Goal: Transaction & Acquisition: Obtain resource

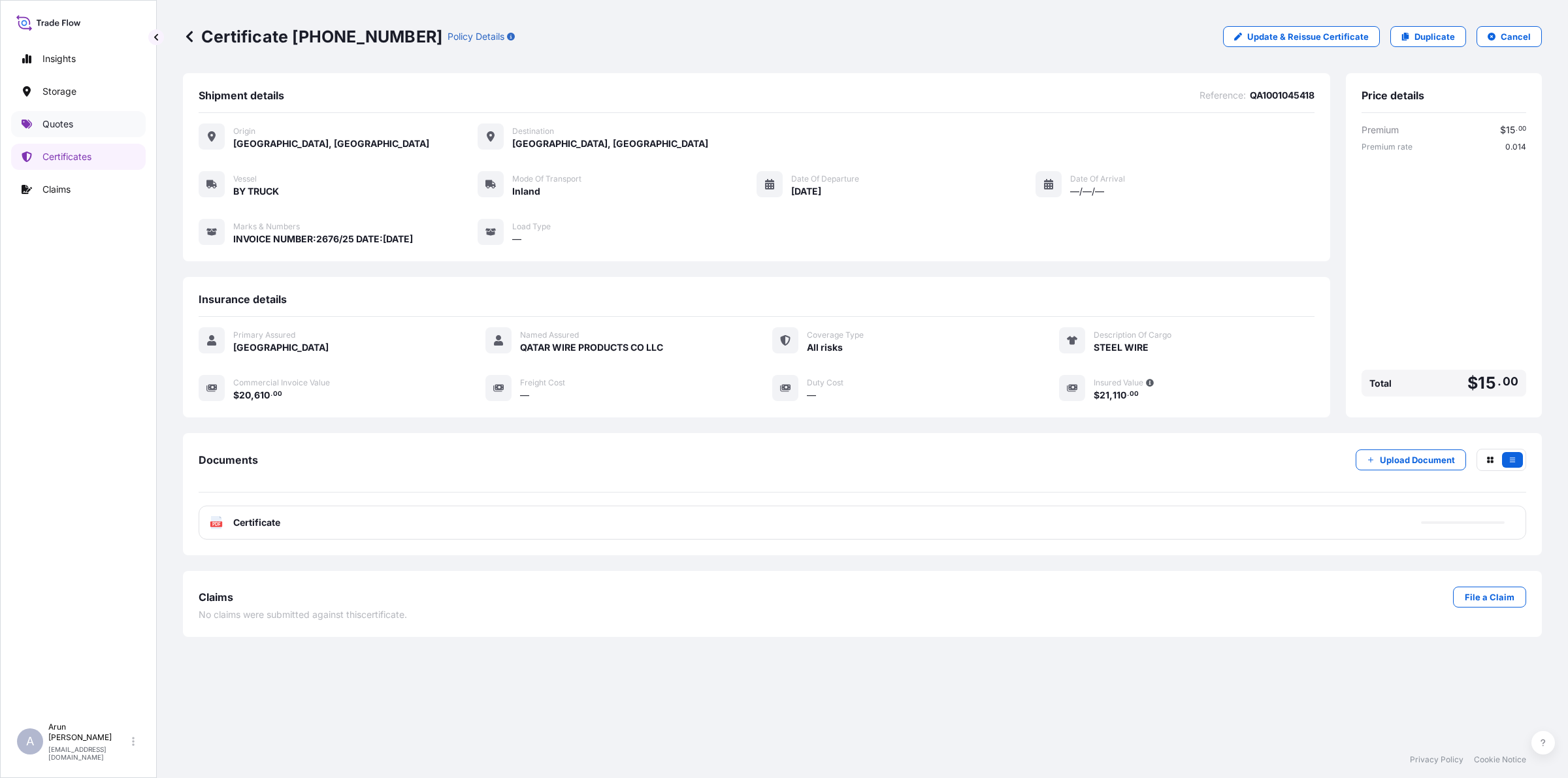
click at [61, 118] on p "Quotes" at bounding box center [58, 124] width 31 height 13
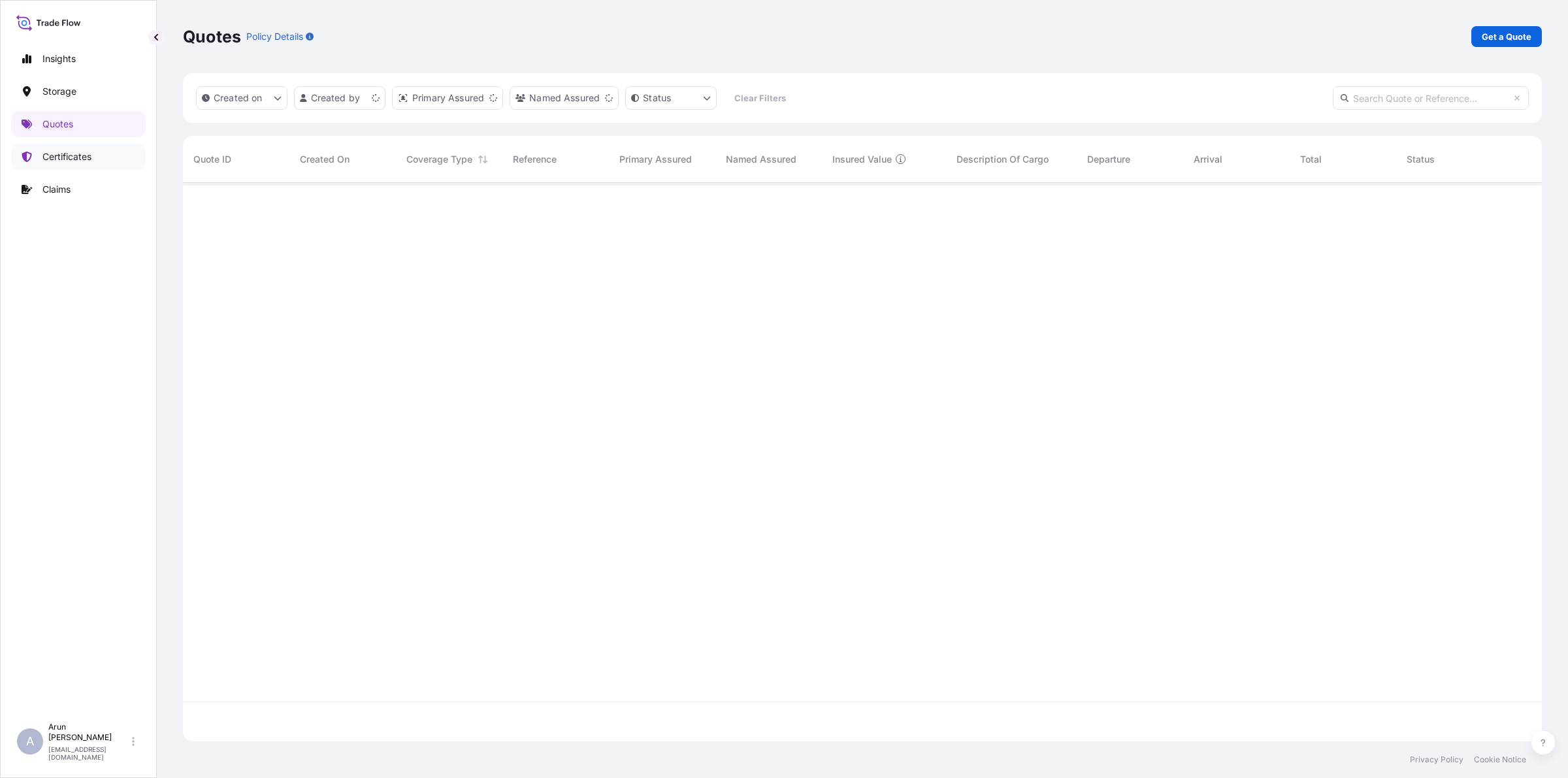
scroll to position [553, 1346]
click at [67, 152] on p "Certificates" at bounding box center [67, 156] width 49 height 13
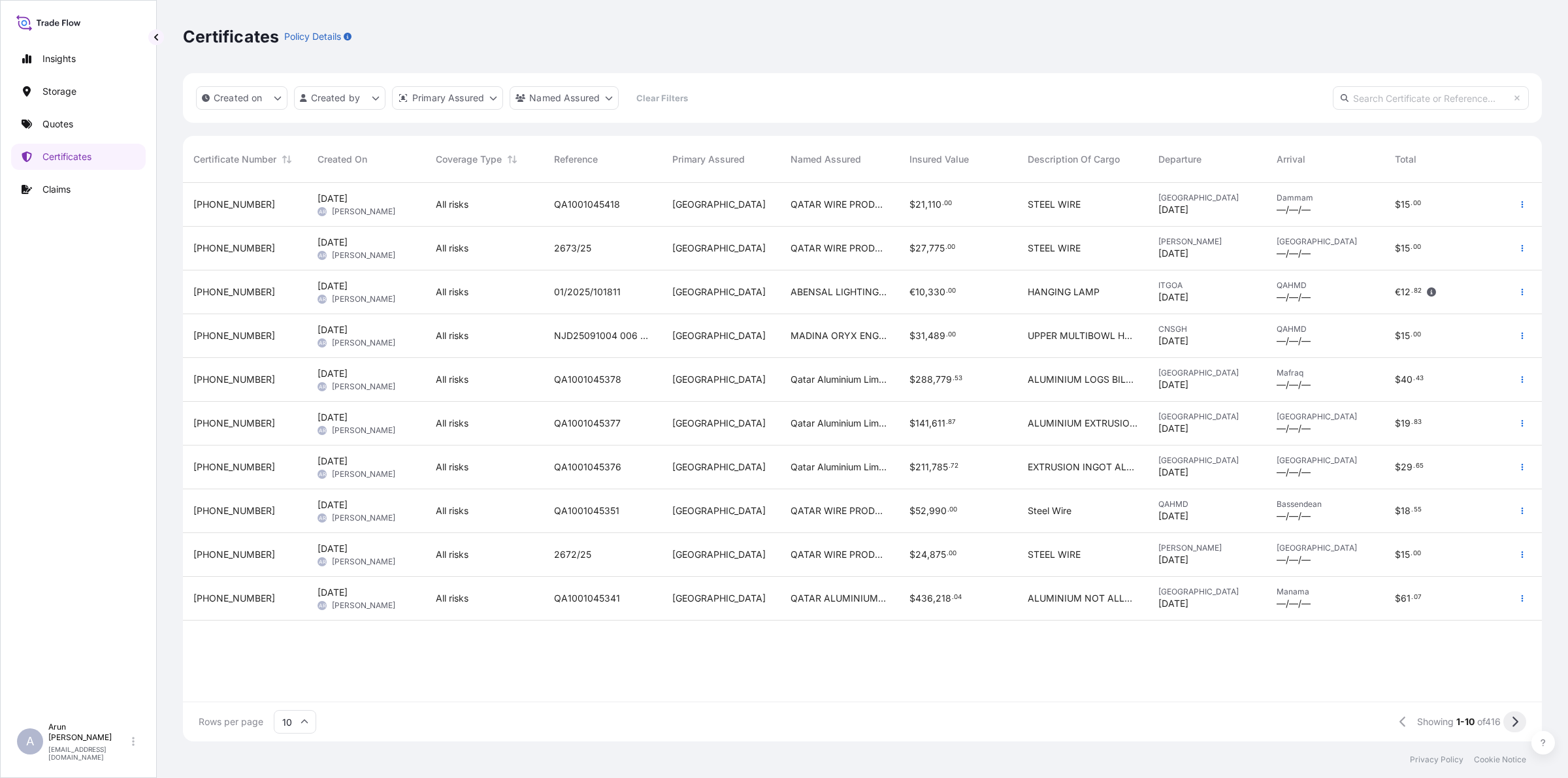
click at [1513, 722] on icon at bounding box center [1515, 722] width 7 height 12
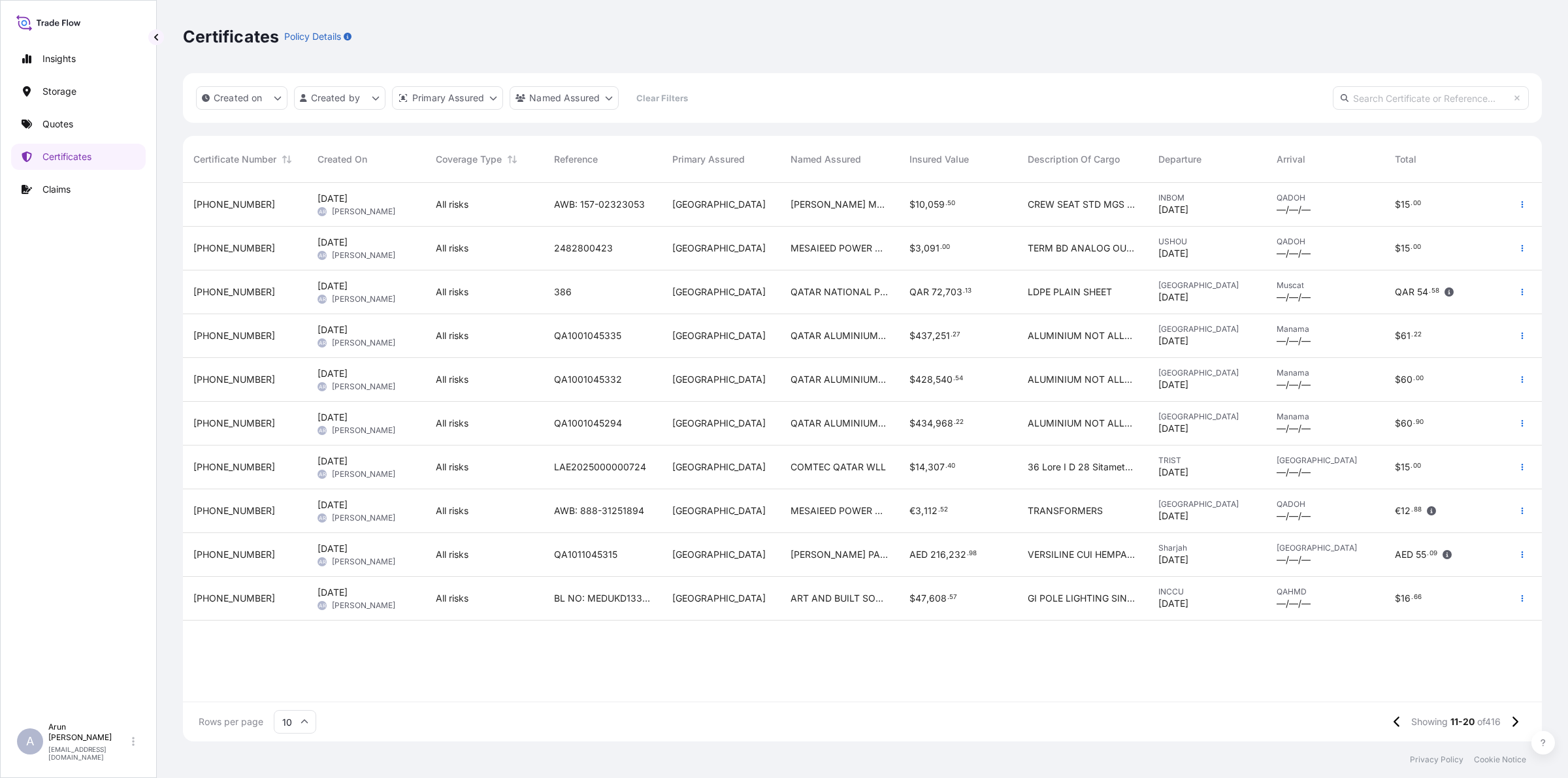
click at [843, 289] on span "QATAR NATIONAL PLASTIC FACTORY WLL" at bounding box center [839, 291] width 97 height 13
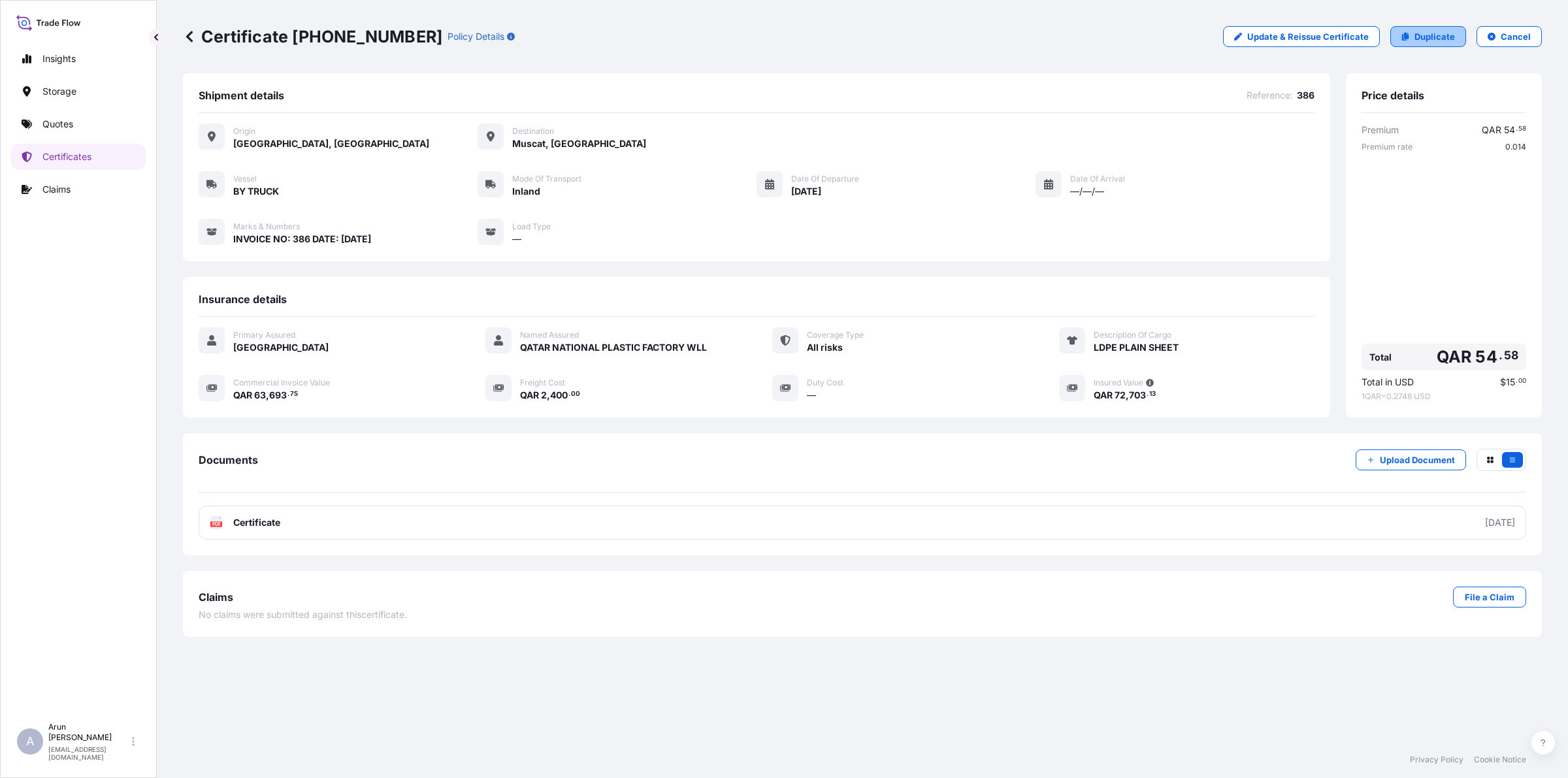
click at [1432, 37] on p "Duplicate" at bounding box center [1435, 36] width 40 height 13
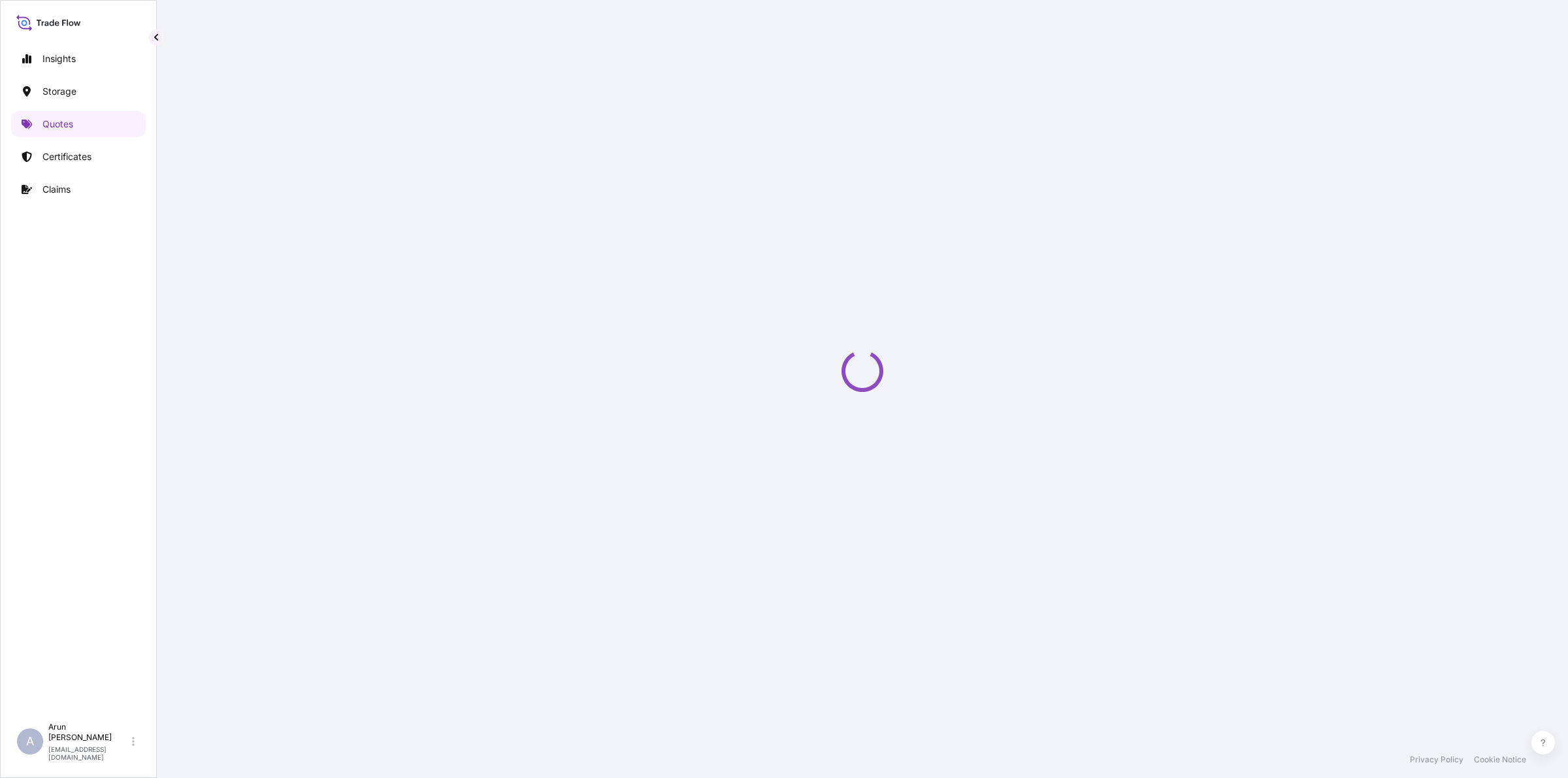
select select "Inland"
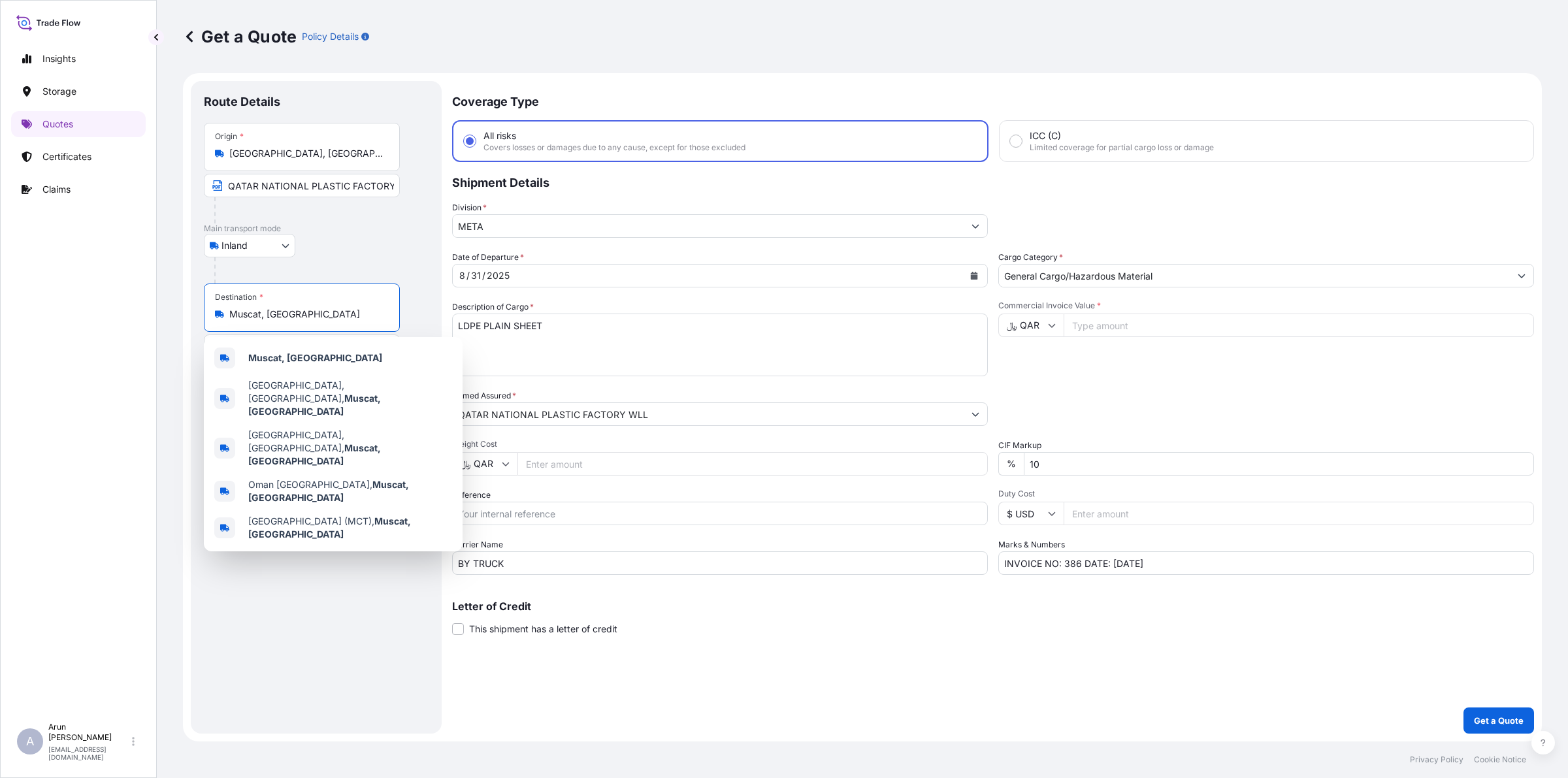
drag, startPoint x: 286, startPoint y: 315, endPoint x: 223, endPoint y: 322, distance: 63.4
click at [223, 322] on div "Destination * [GEOGRAPHIC_DATA], [GEOGRAPHIC_DATA]" at bounding box center [302, 308] width 196 height 49
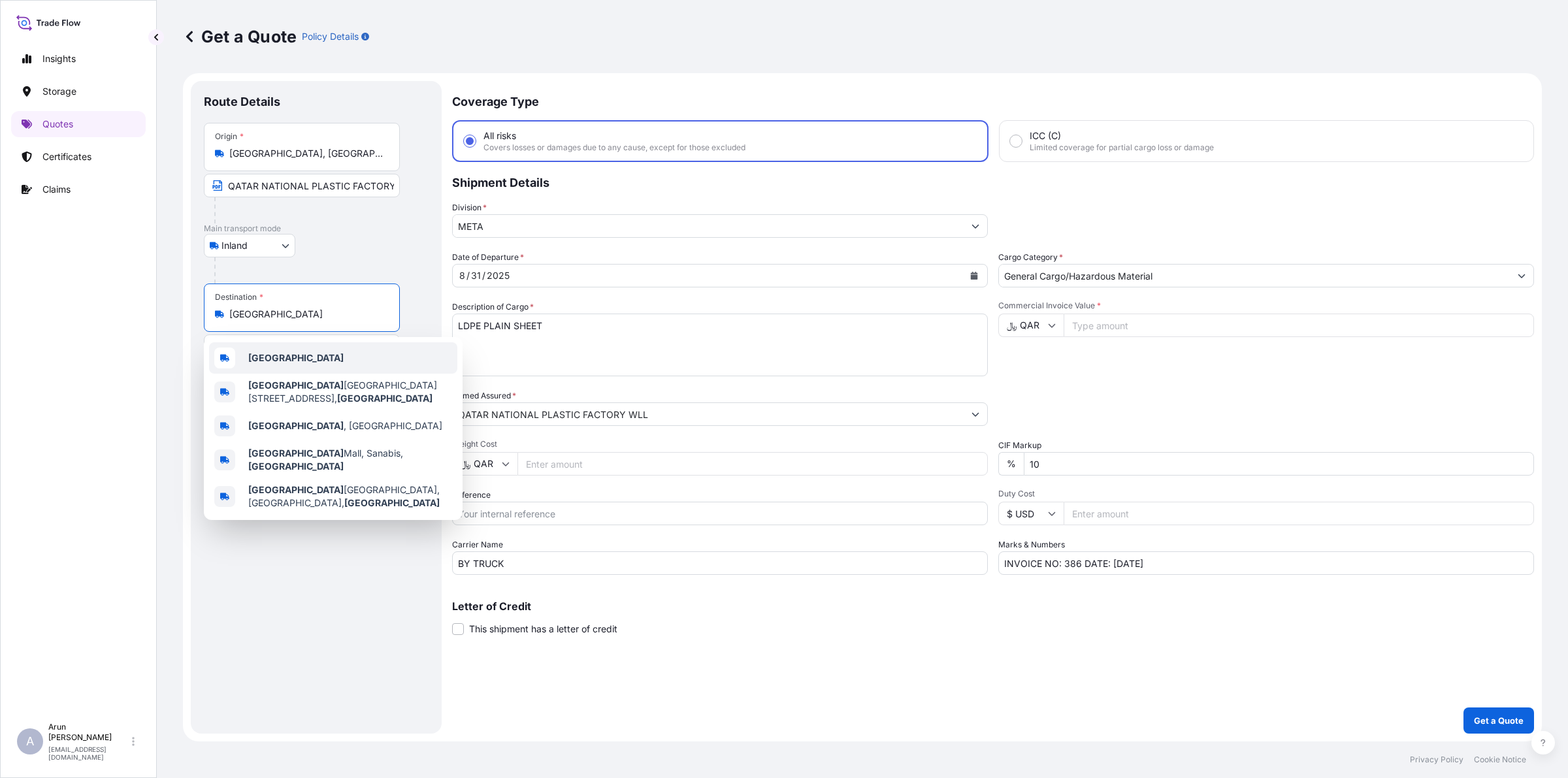
click at [267, 348] on div "[GEOGRAPHIC_DATA]" at bounding box center [333, 358] width 249 height 31
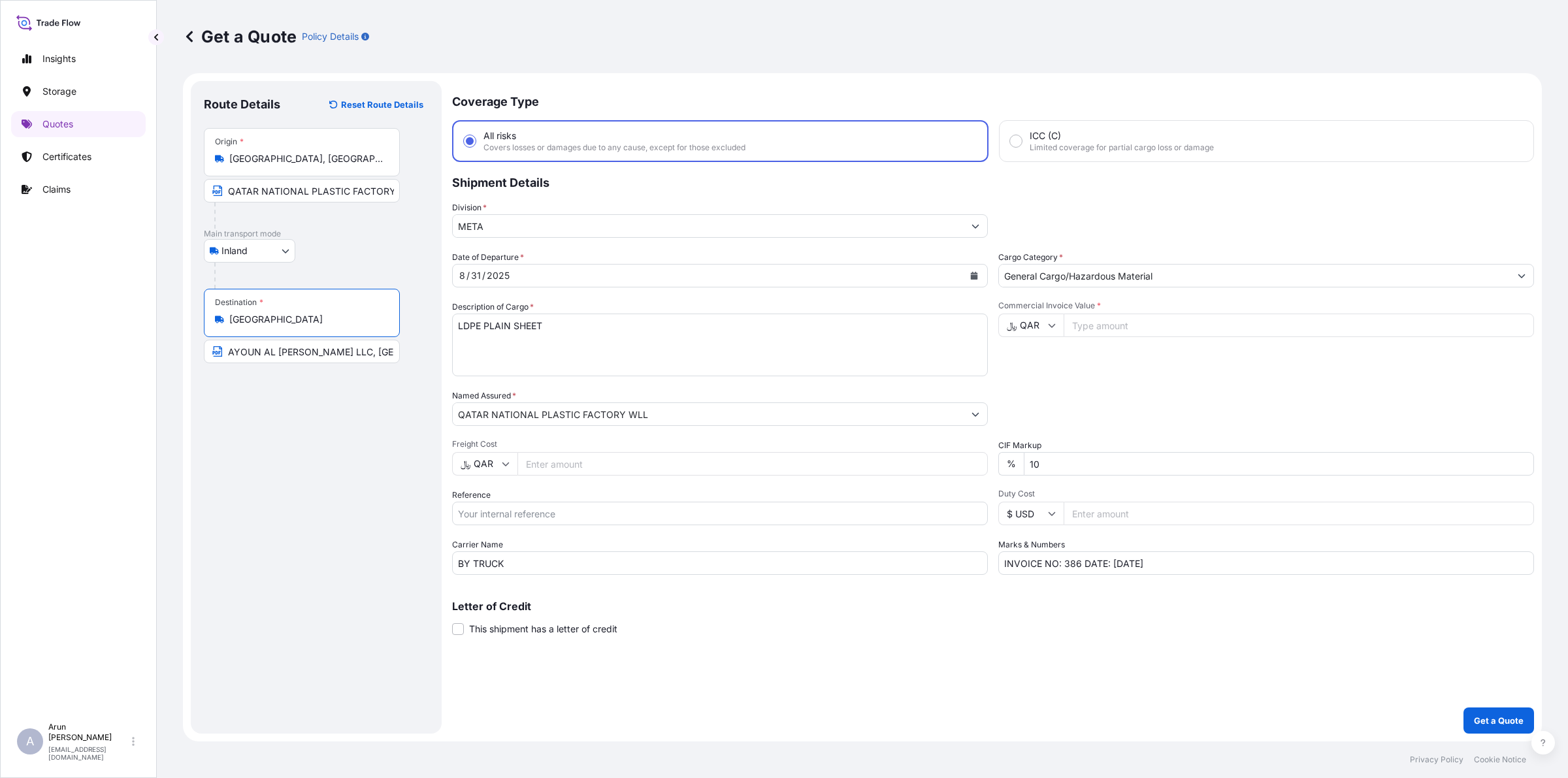
type input "[GEOGRAPHIC_DATA]"
drag, startPoint x: 226, startPoint y: 354, endPoint x: 465, endPoint y: 356, distance: 239.0
click at [465, 356] on form "Route Details Reset Route Details Place of loading Road / Inland Road / Inland …" at bounding box center [862, 407] width 1359 height 669
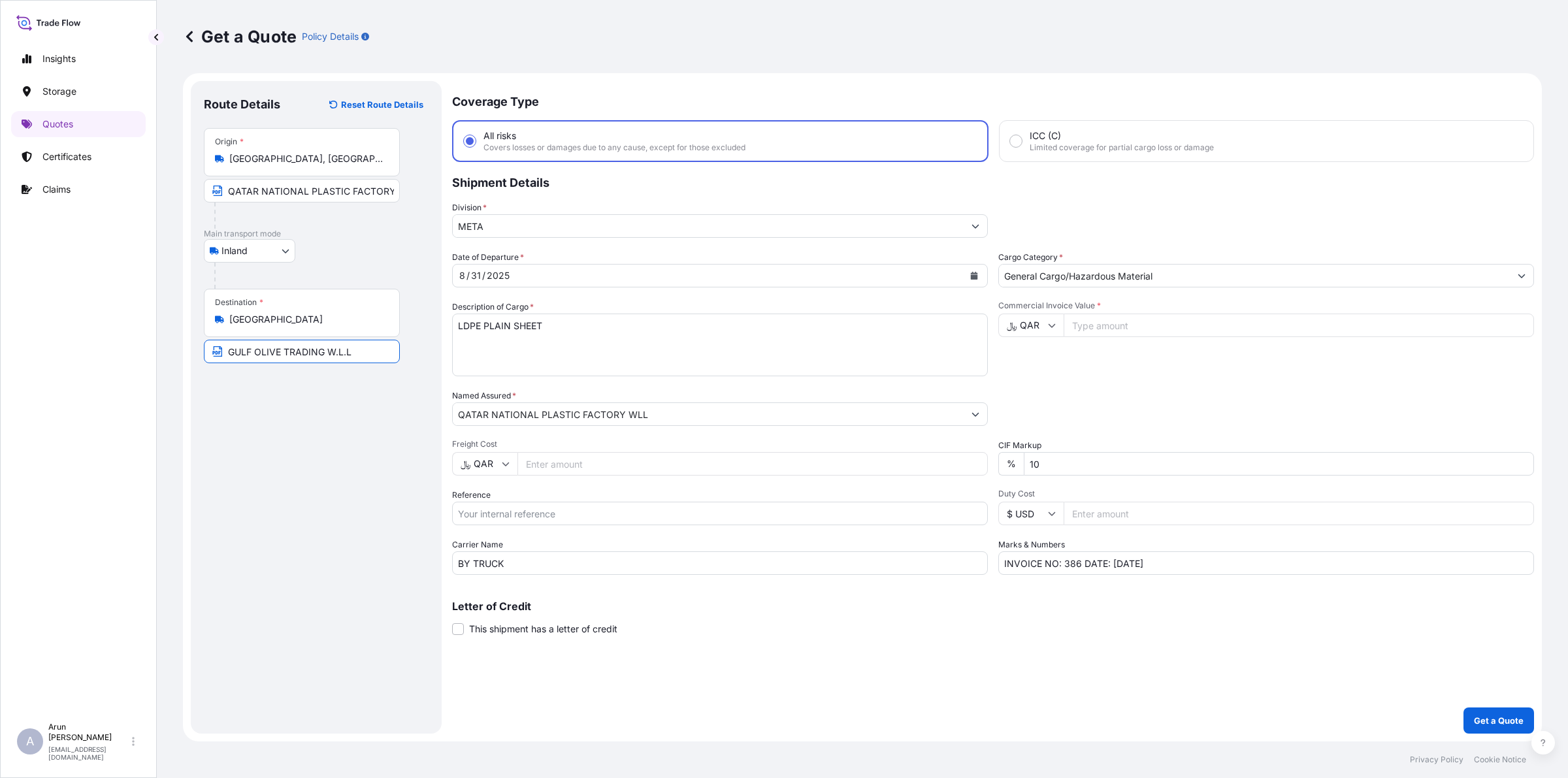
type input "GULF OLIVE TRADING W.L.L"
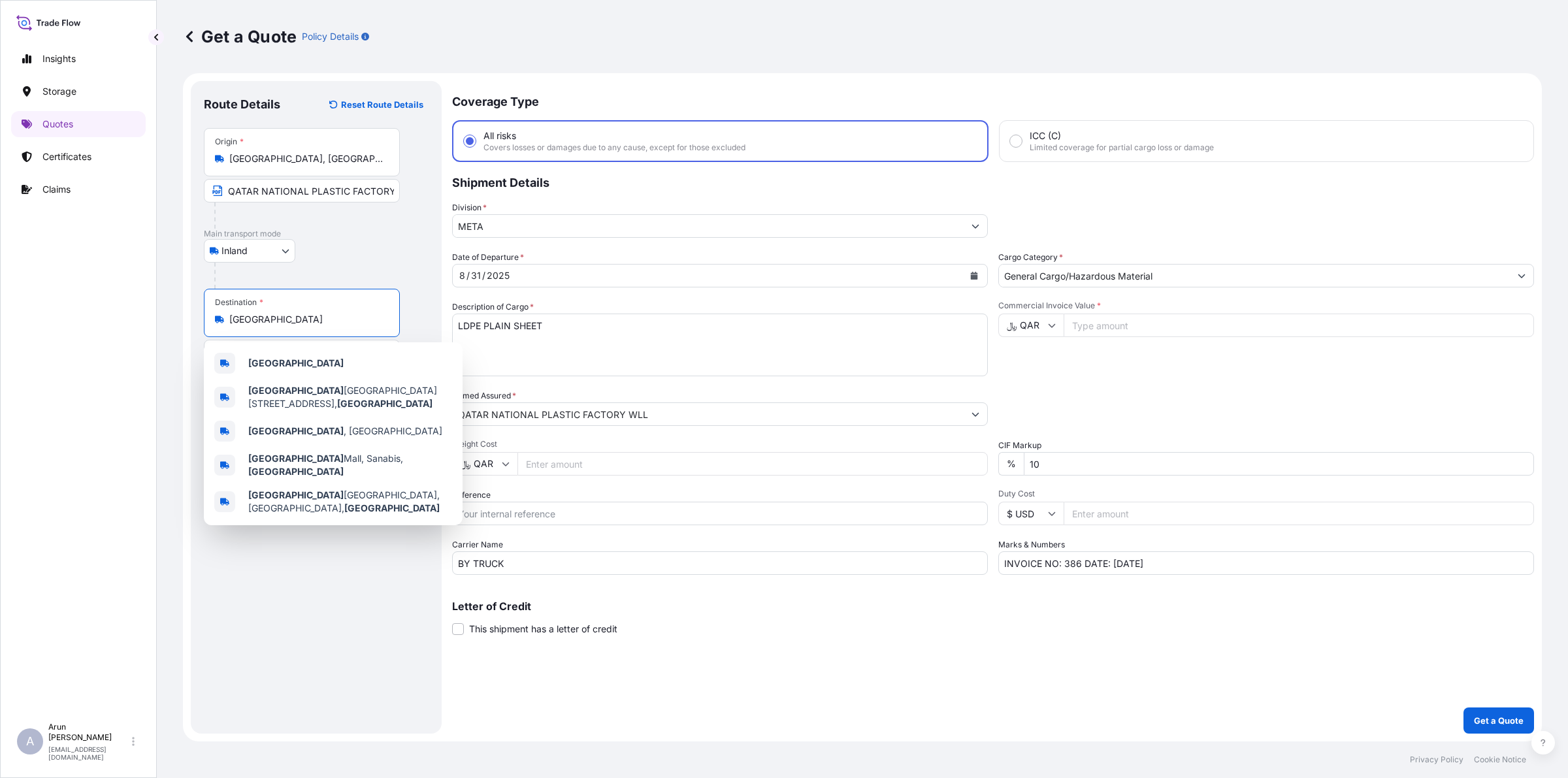
click at [273, 314] on input "[GEOGRAPHIC_DATA]" at bounding box center [306, 319] width 154 height 13
drag, startPoint x: 229, startPoint y: 321, endPoint x: 285, endPoint y: 315, distance: 56.3
click at [285, 315] on input "[GEOGRAPHIC_DATA]" at bounding box center [306, 319] width 154 height 13
click at [285, 366] on b "Manama" at bounding box center [267, 362] width 38 height 11
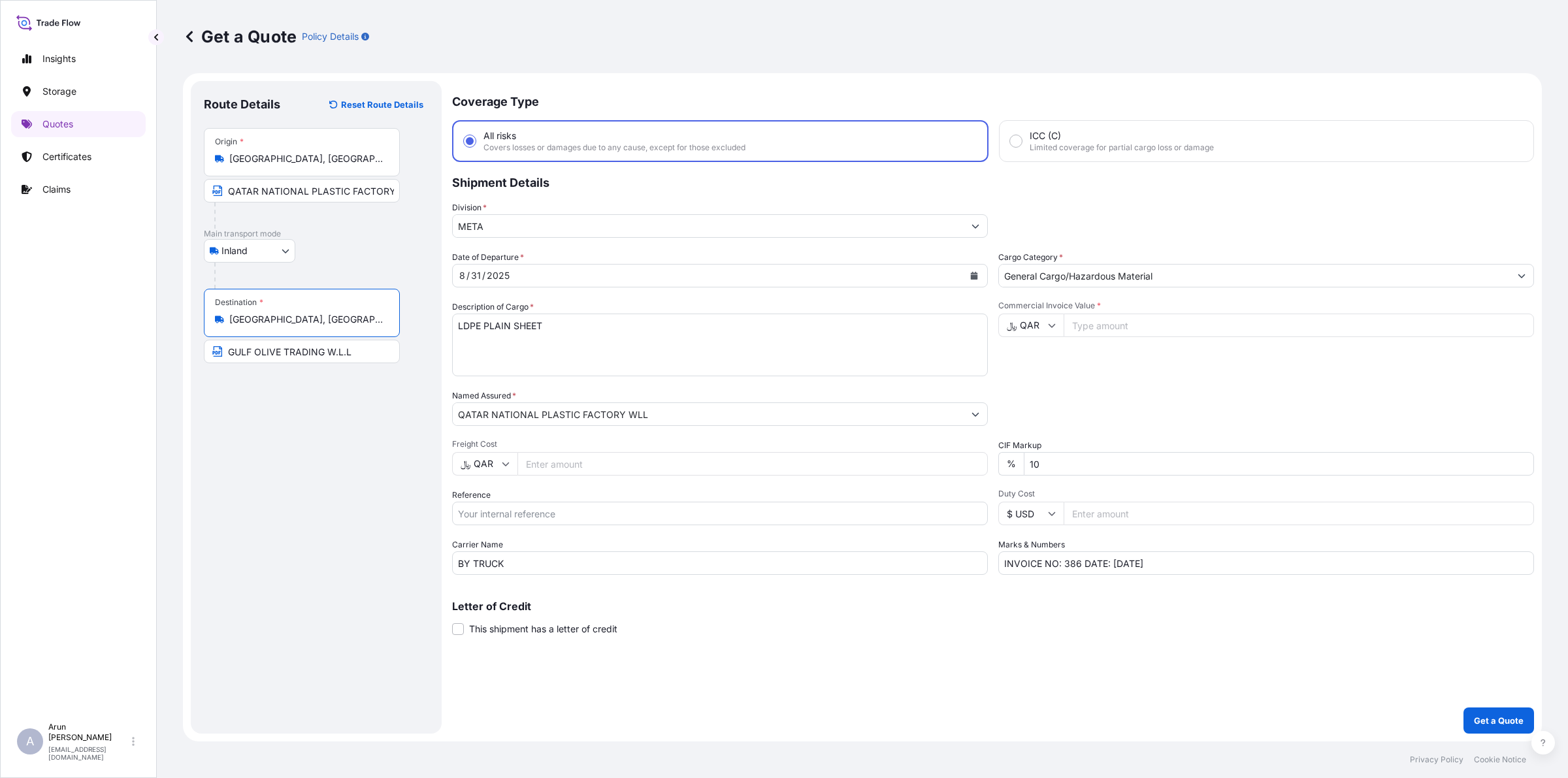
drag, startPoint x: 229, startPoint y: 319, endPoint x: 302, endPoint y: 319, distance: 73.0
click at [302, 319] on input "[GEOGRAPHIC_DATA], [GEOGRAPHIC_DATA]" at bounding box center [306, 319] width 154 height 13
type input "[GEOGRAPHIC_DATA], [GEOGRAPHIC_DATA]"
click at [377, 359] on input "GULF OLIVE TRADING W.L.L" at bounding box center [302, 351] width 196 height 23
paste input "[GEOGRAPHIC_DATA], [GEOGRAPHIC_DATA]"
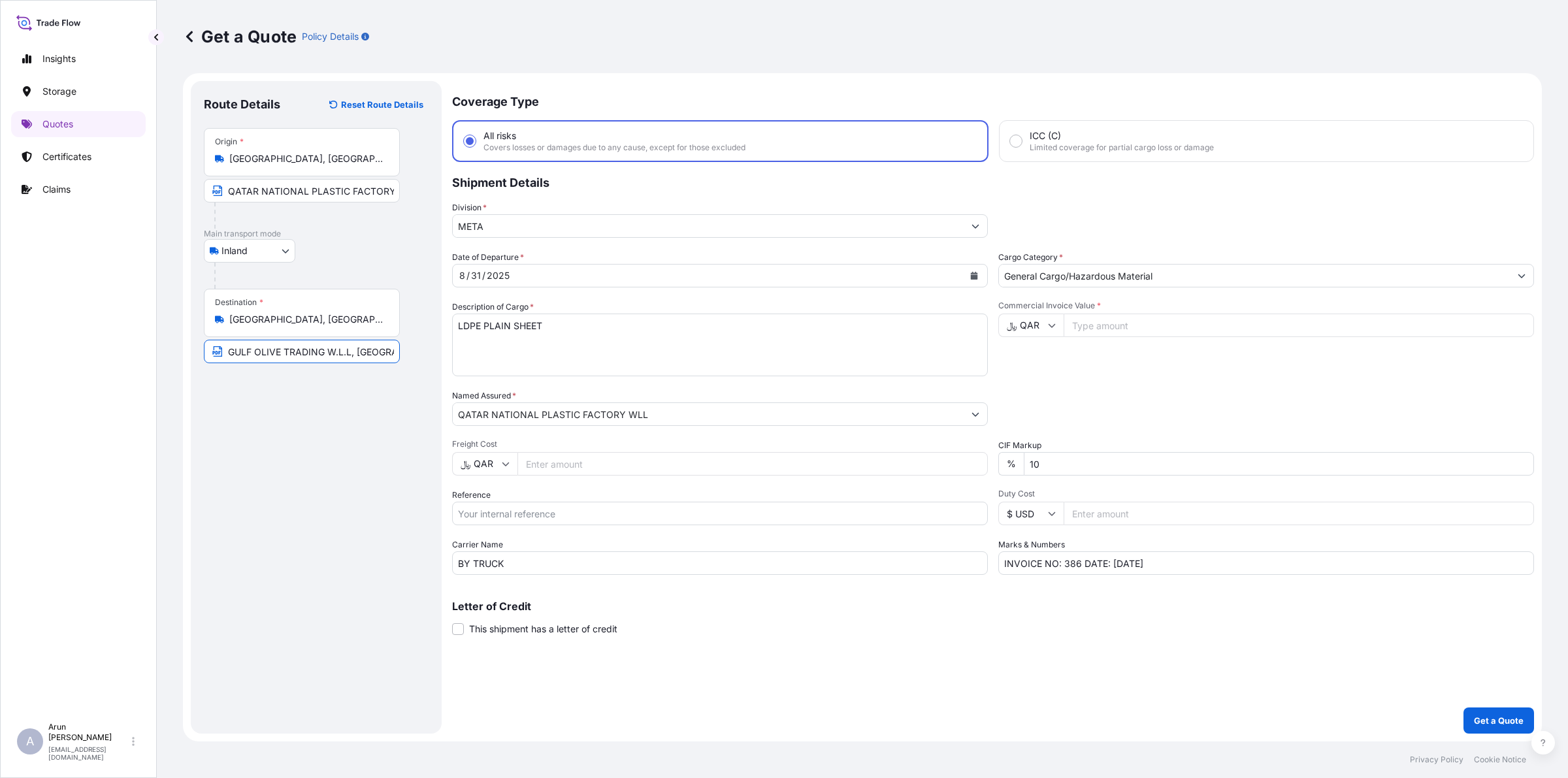
scroll to position [0, 37]
type input "GULF OLIVE TRADING W.L.L, [GEOGRAPHIC_DATA], [GEOGRAPHIC_DATA]"
click at [974, 285] on button "Calendar" at bounding box center [974, 276] width 21 height 21
click at [629, 359] on div "2" at bounding box center [623, 359] width 23 height 23
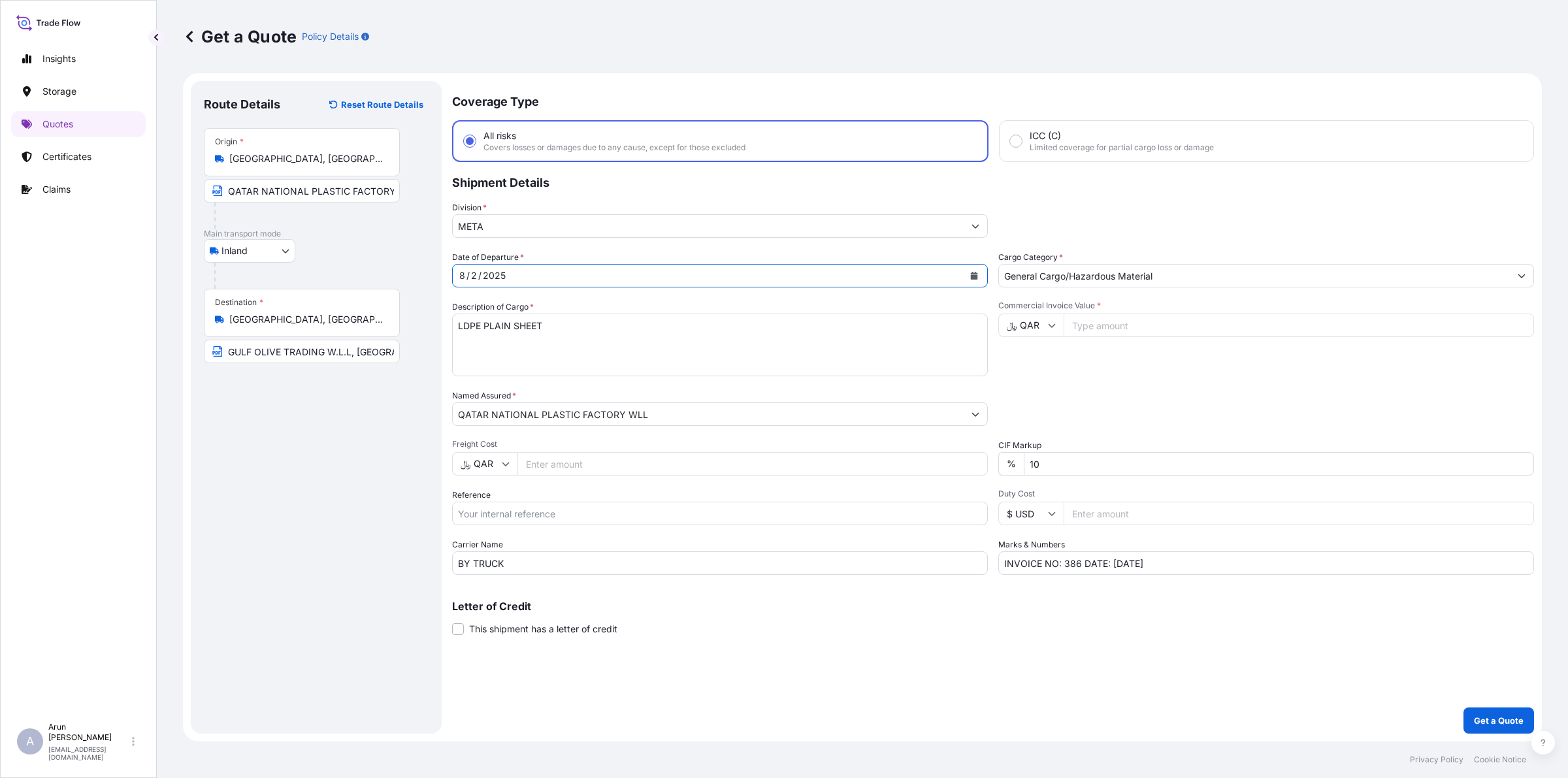
click at [976, 278] on icon "Calendar" at bounding box center [974, 276] width 7 height 7
click at [619, 317] on button "Next" at bounding box center [619, 312] width 28 height 21
click at [526, 360] on div "2" at bounding box center [524, 359] width 23 height 23
click at [1084, 326] on input "Commercial Invoice Value *" at bounding box center [1298, 325] width 470 height 23
type input "28020.80"
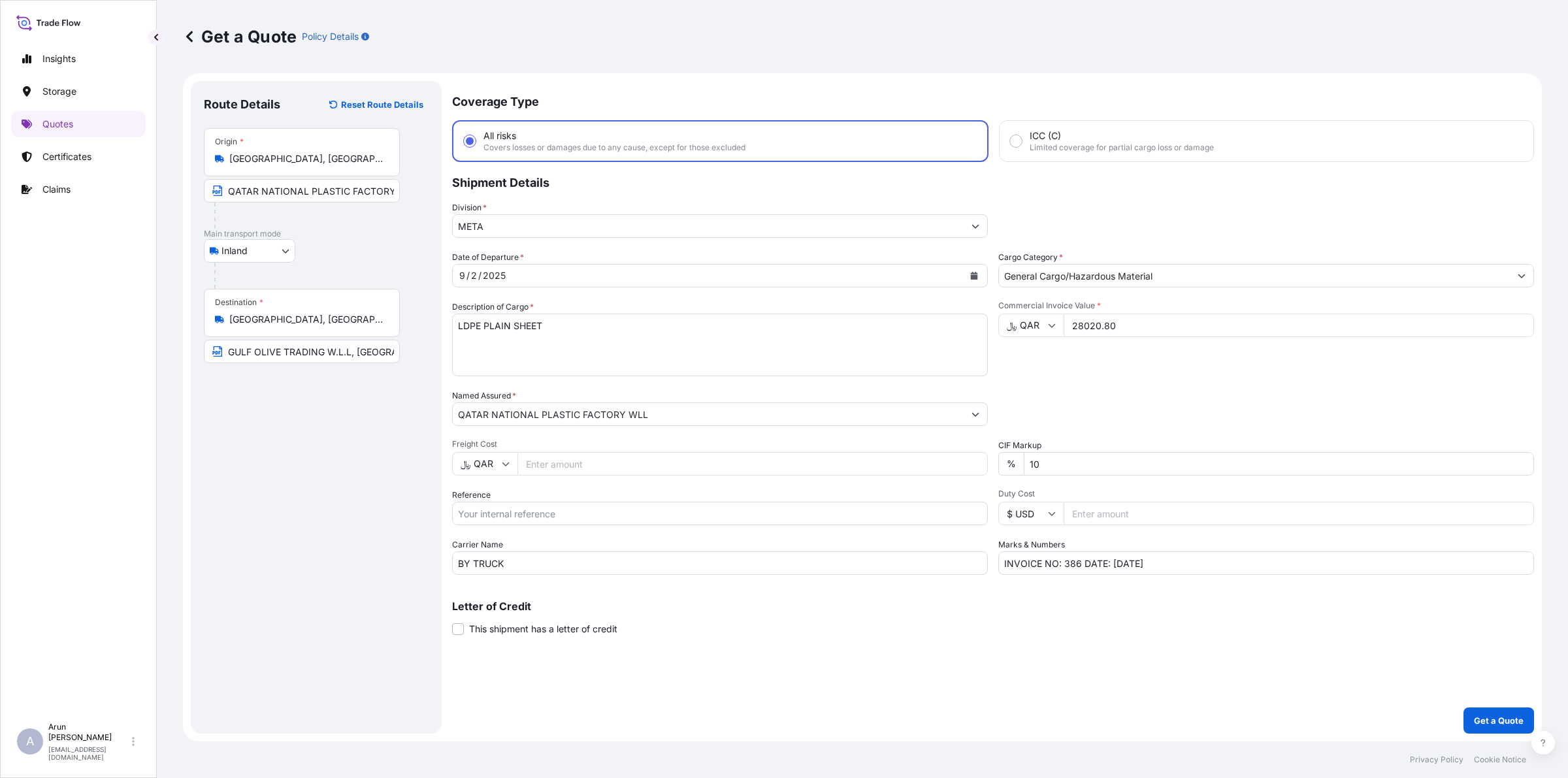
click at [1044, 327] on input "﷼ QAR" at bounding box center [1030, 325] width 65 height 23
click at [1022, 428] on div "$ USD" at bounding box center [1030, 414] width 55 height 25
type input "$ USD"
click at [514, 458] on input "﷼ QAR" at bounding box center [484, 464] width 65 height 23
click at [489, 561] on div "$ USD" at bounding box center [484, 553] width 55 height 25
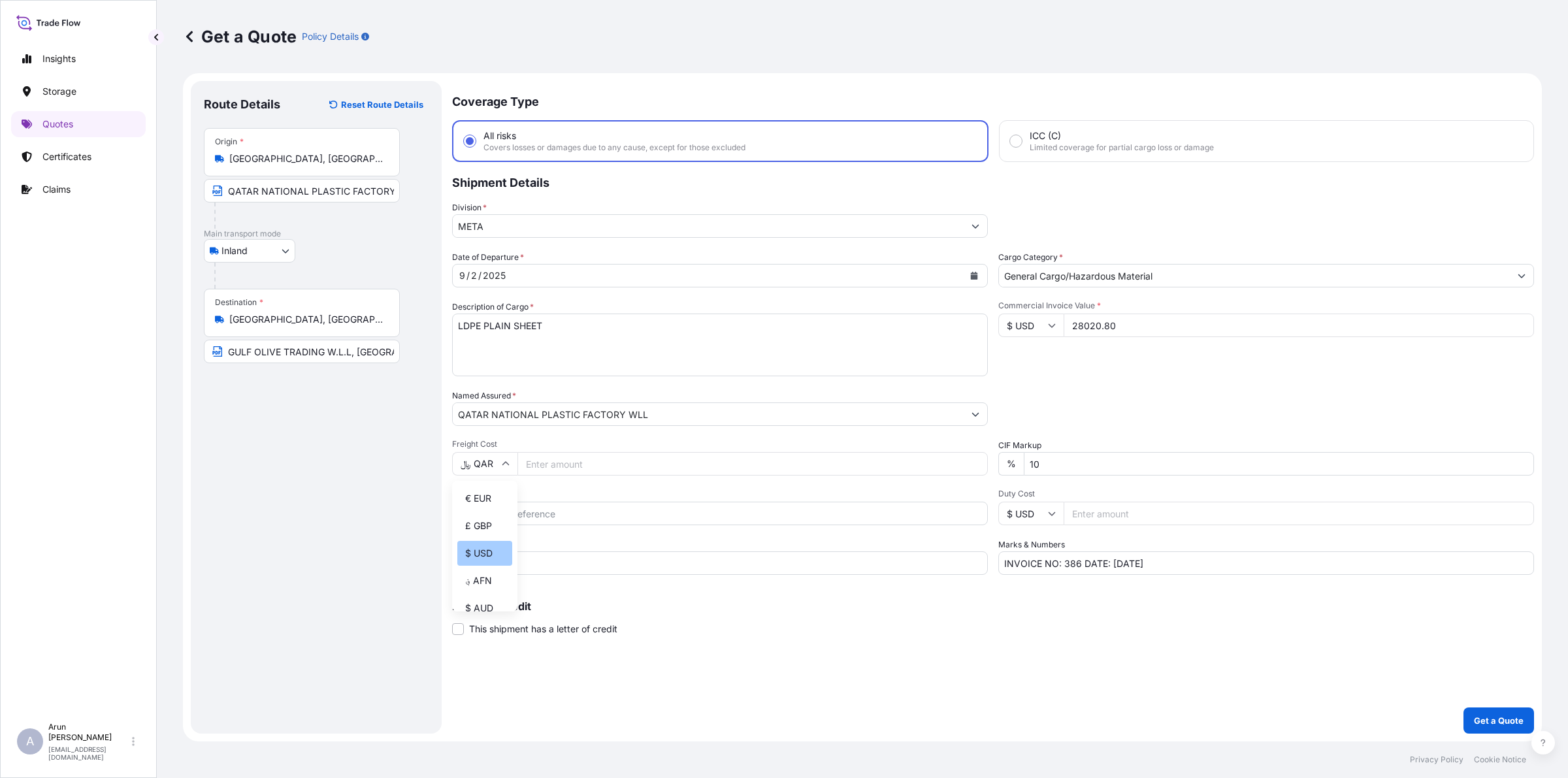
type input "$ USD"
click at [553, 452] on input "Freight Cost" at bounding box center [753, 464] width 470 height 23
type input "650"
click at [523, 514] on input "Reference" at bounding box center [720, 513] width 535 height 23
type input "392"
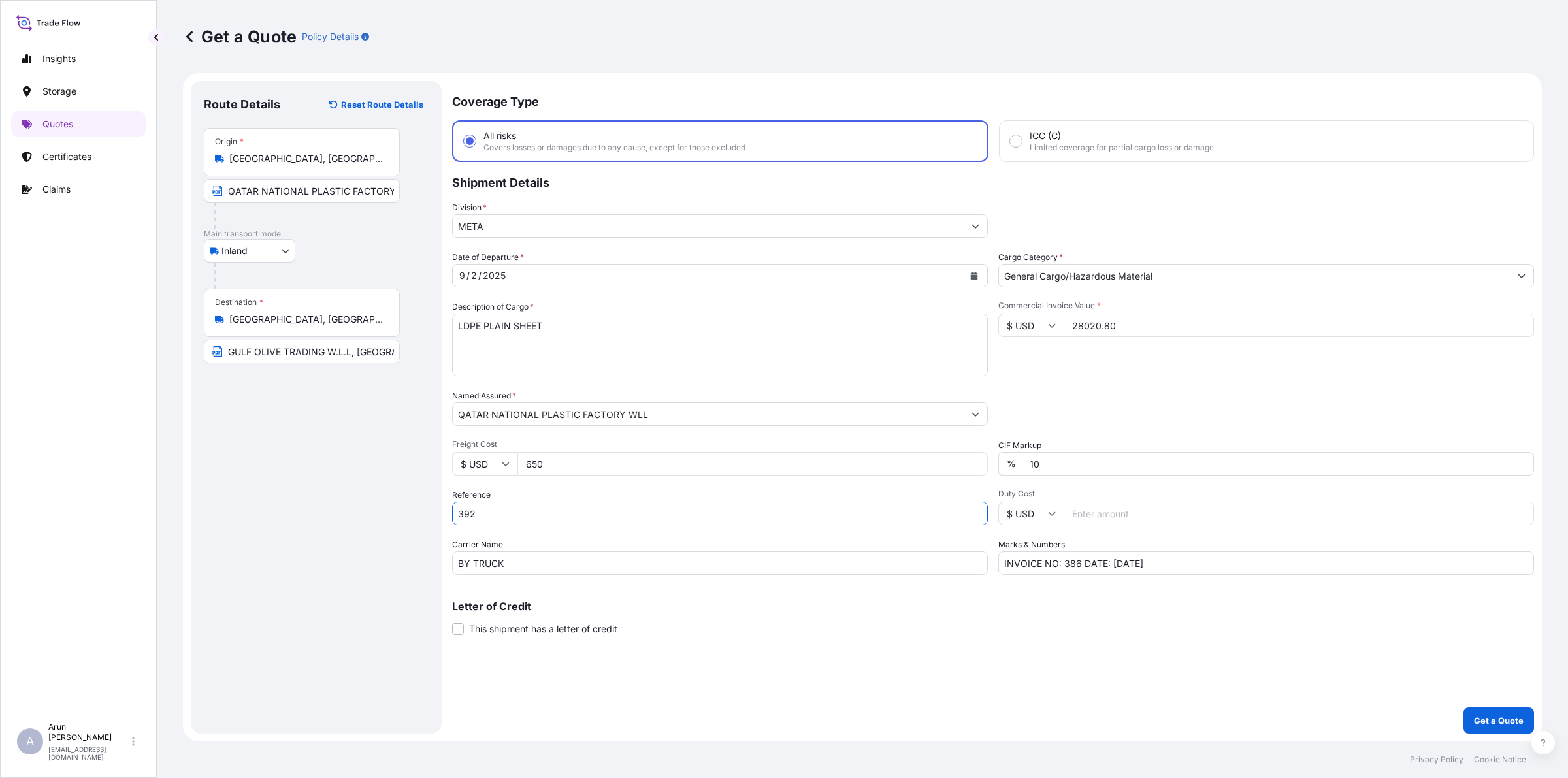
click at [1083, 562] on input "INVOICE NO: 386 DATE: [DATE]" at bounding box center [1265, 562] width 535 height 23
click at [1120, 566] on input "INVOICE NO: 392 DATE: [DATE]" at bounding box center [1265, 562] width 535 height 23
click at [1204, 556] on input "INVOICE NO: 392 DATE: [DATE]" at bounding box center [1265, 562] width 535 height 23
type input "INVOICE NO: 392 DATE: [DATE]"
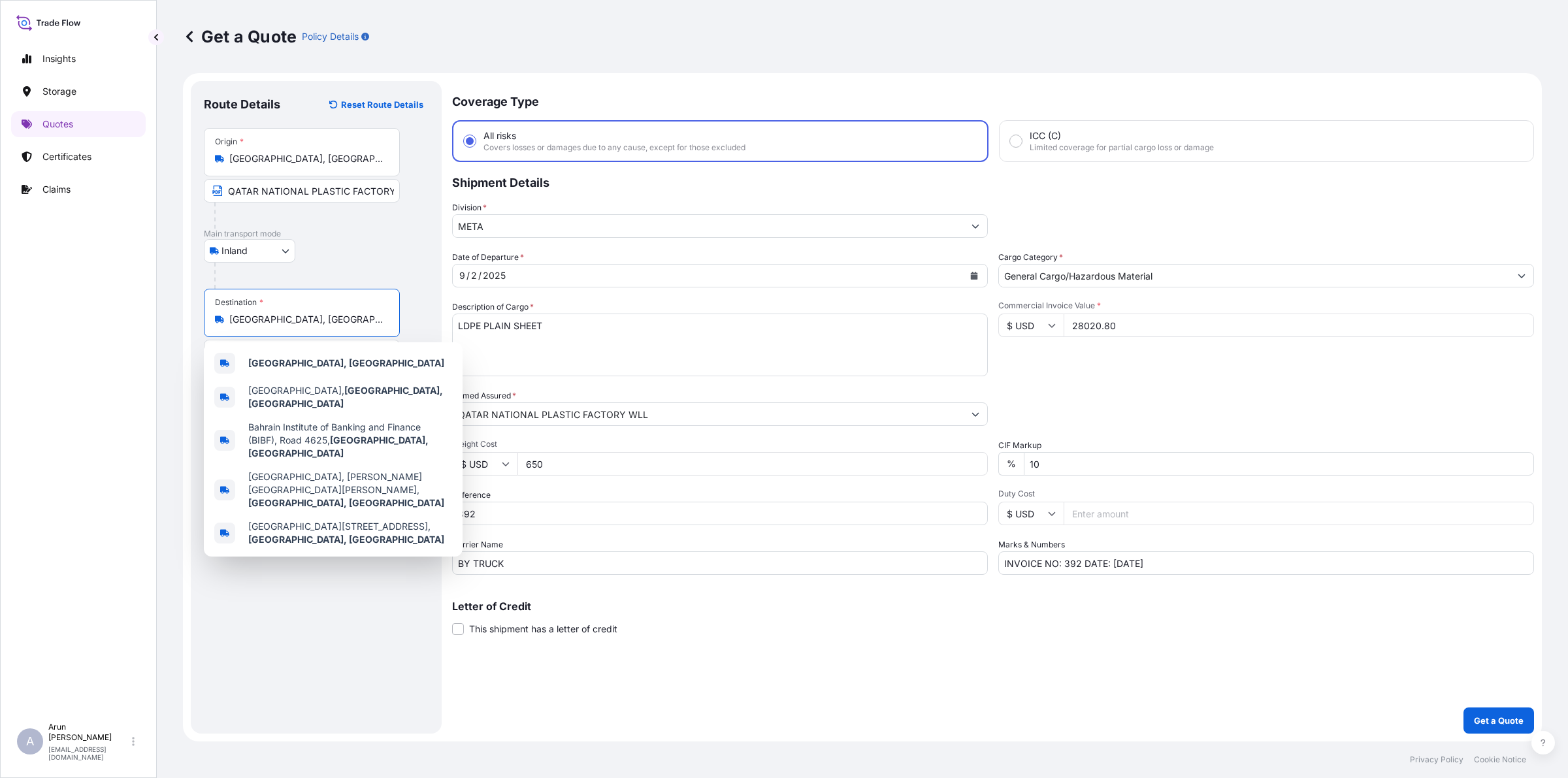
drag, startPoint x: 304, startPoint y: 319, endPoint x: 221, endPoint y: 328, distance: 83.5
click at [221, 328] on div "Destination * [GEOGRAPHIC_DATA], [GEOGRAPHIC_DATA]" at bounding box center [302, 313] width 196 height 49
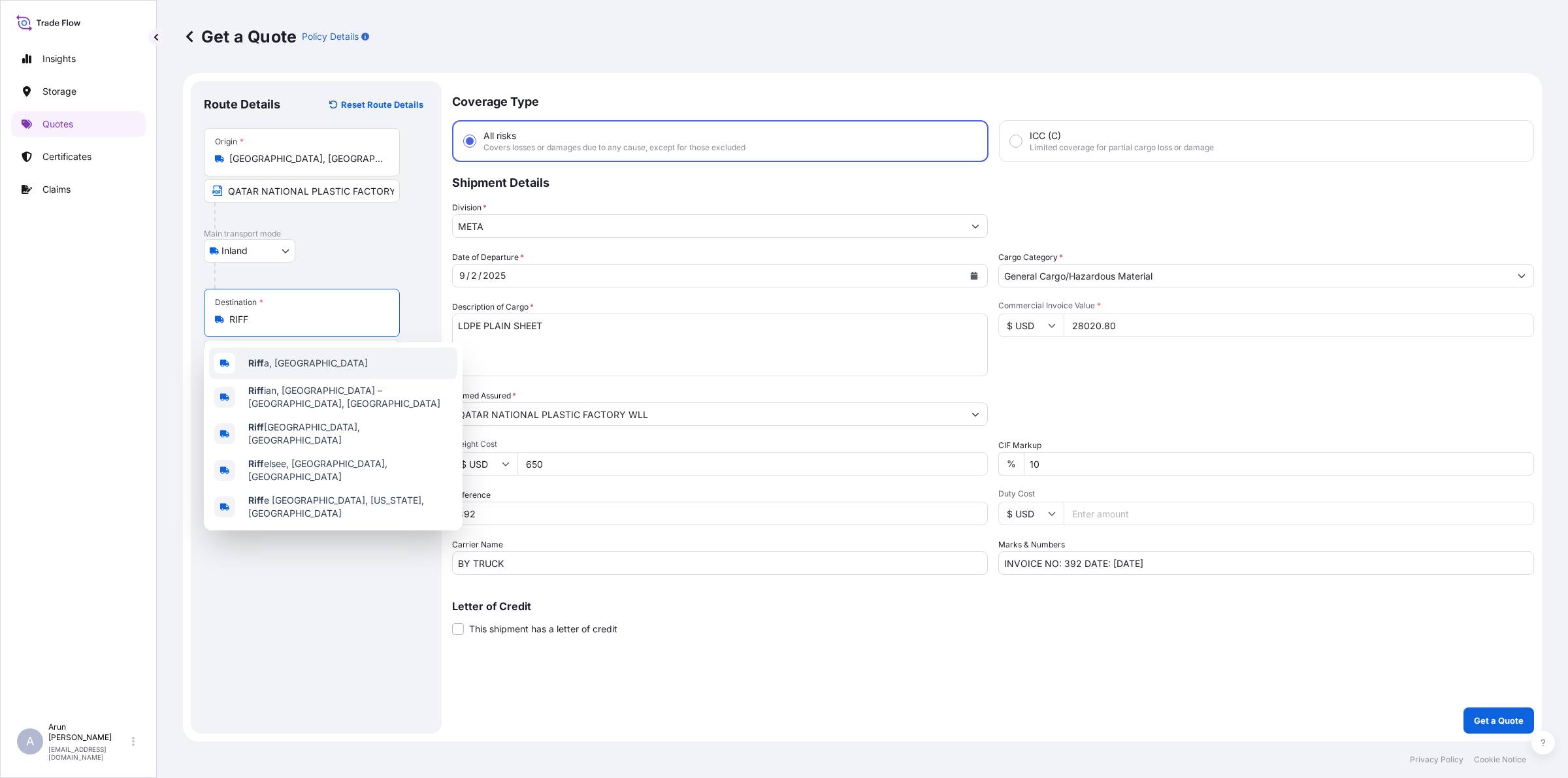
click at [295, 365] on span "Riff a, [GEOGRAPHIC_DATA]" at bounding box center [309, 362] width 120 height 13
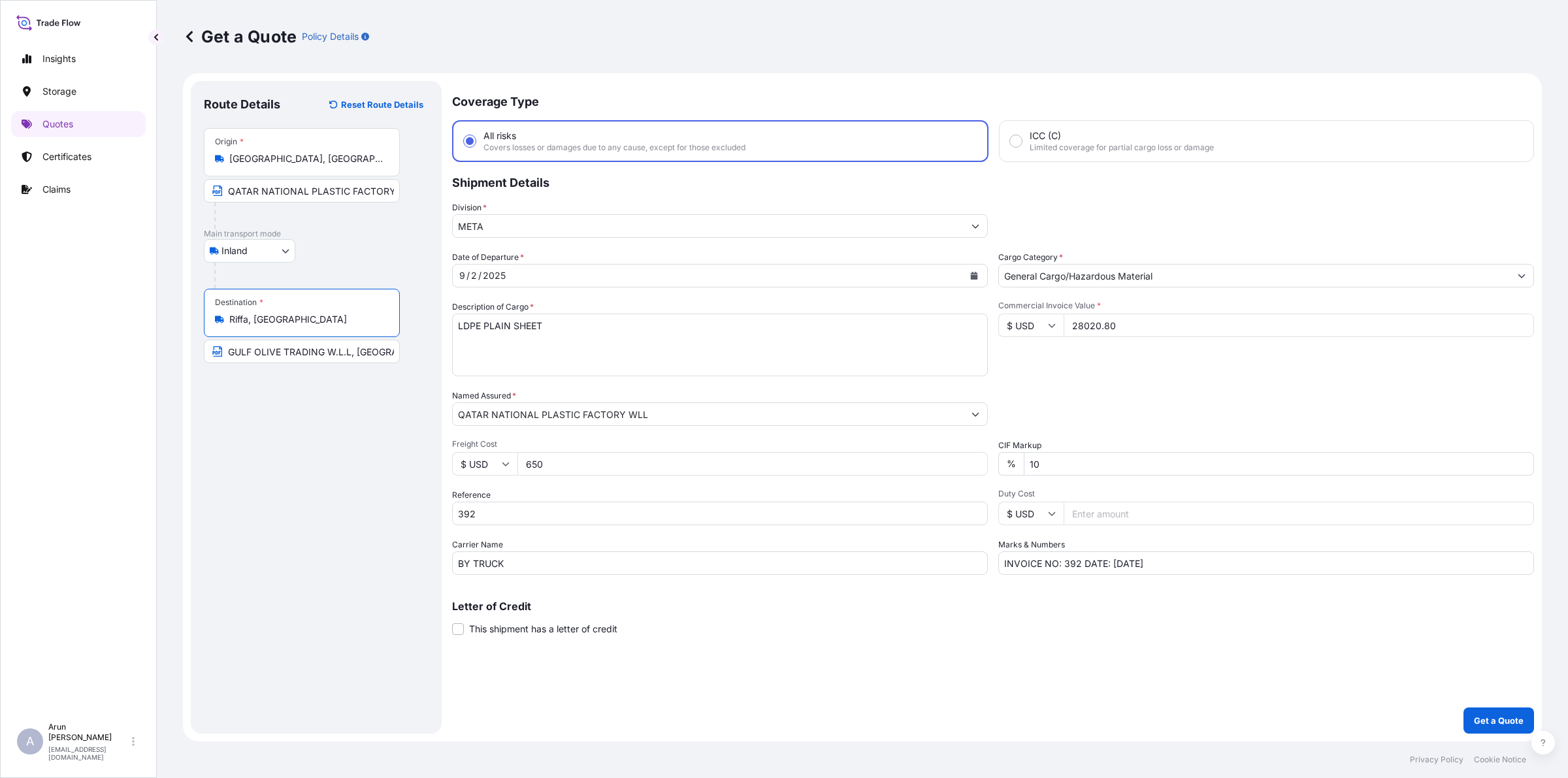
type input "Riffa, [GEOGRAPHIC_DATA]"
drag, startPoint x: 228, startPoint y: 318, endPoint x: 302, endPoint y: 315, distance: 74.1
click at [302, 315] on div "Riffa, [GEOGRAPHIC_DATA]" at bounding box center [302, 319] width 174 height 13
click at [302, 315] on input "Riffa, [GEOGRAPHIC_DATA]" at bounding box center [306, 319] width 154 height 13
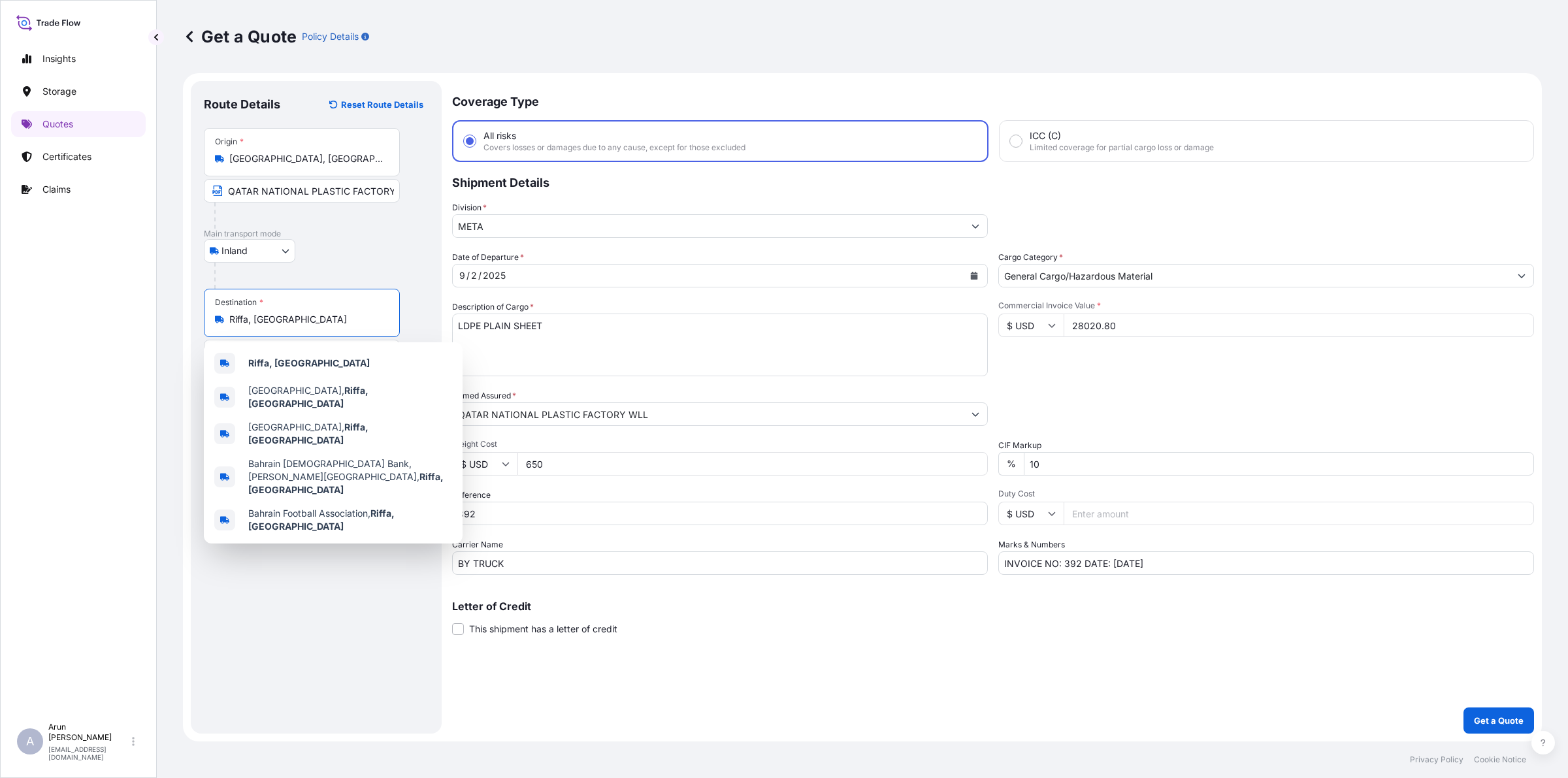
drag, startPoint x: 289, startPoint y: 315, endPoint x: 224, endPoint y: 317, distance: 65.0
click at [224, 317] on div "Riffa, [GEOGRAPHIC_DATA]" at bounding box center [302, 319] width 174 height 13
click at [356, 310] on div "Destination * [GEOGRAPHIC_DATA], [GEOGRAPHIC_DATA]" at bounding box center [302, 313] width 196 height 49
click at [356, 313] on input "Riffa, [GEOGRAPHIC_DATA]" at bounding box center [306, 319] width 154 height 13
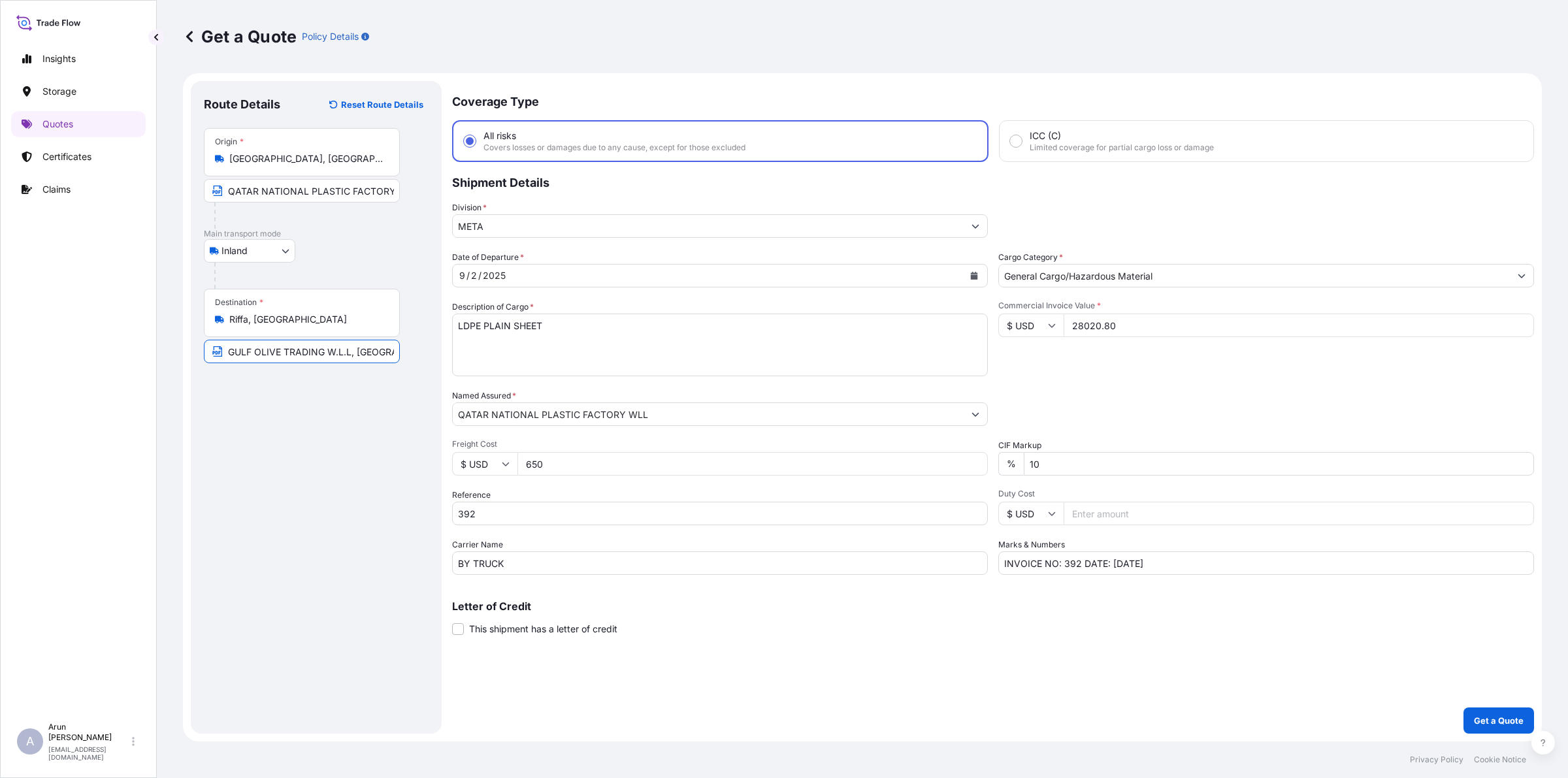
scroll to position [0, 37]
drag, startPoint x: 355, startPoint y: 350, endPoint x: 413, endPoint y: 363, distance: 59.4
click at [413, 363] on div "Destination * [GEOGRAPHIC_DATA], [GEOGRAPHIC_DATA] GULF OLIVE TRADING W.L.L, [G…" at bounding box center [316, 326] width 225 height 74
paste input "Riff"
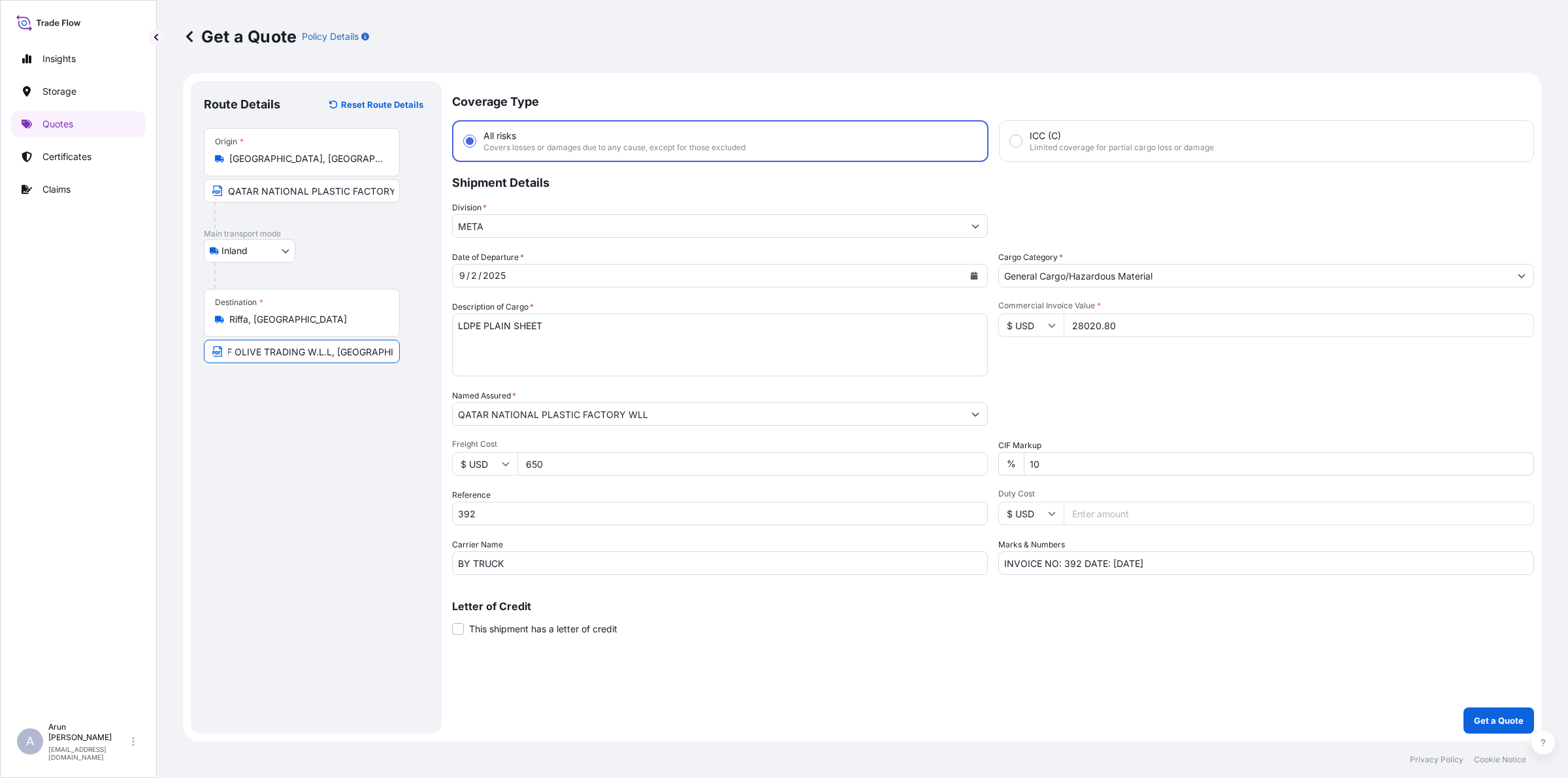
type input "GULF OLIVE TRADING W.L.L, [GEOGRAPHIC_DATA], [GEOGRAPHIC_DATA]"
click at [298, 305] on div "Destination * [GEOGRAPHIC_DATA], [GEOGRAPHIC_DATA]" at bounding box center [302, 313] width 196 height 49
click at [298, 313] on input "Riffa, [GEOGRAPHIC_DATA]" at bounding box center [306, 319] width 154 height 13
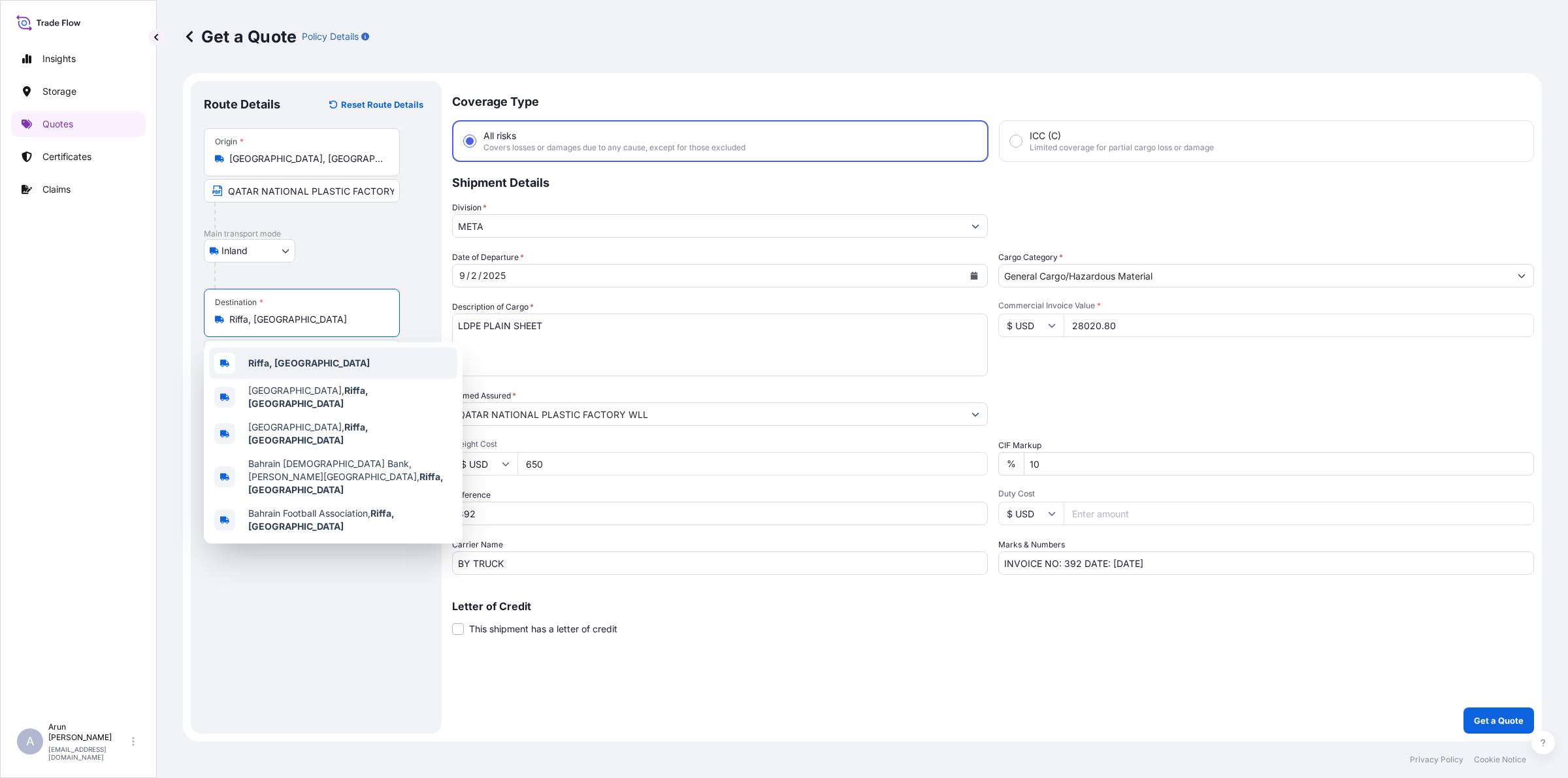
click at [288, 359] on b "Riffa, [GEOGRAPHIC_DATA]" at bounding box center [309, 362] width 121 height 11
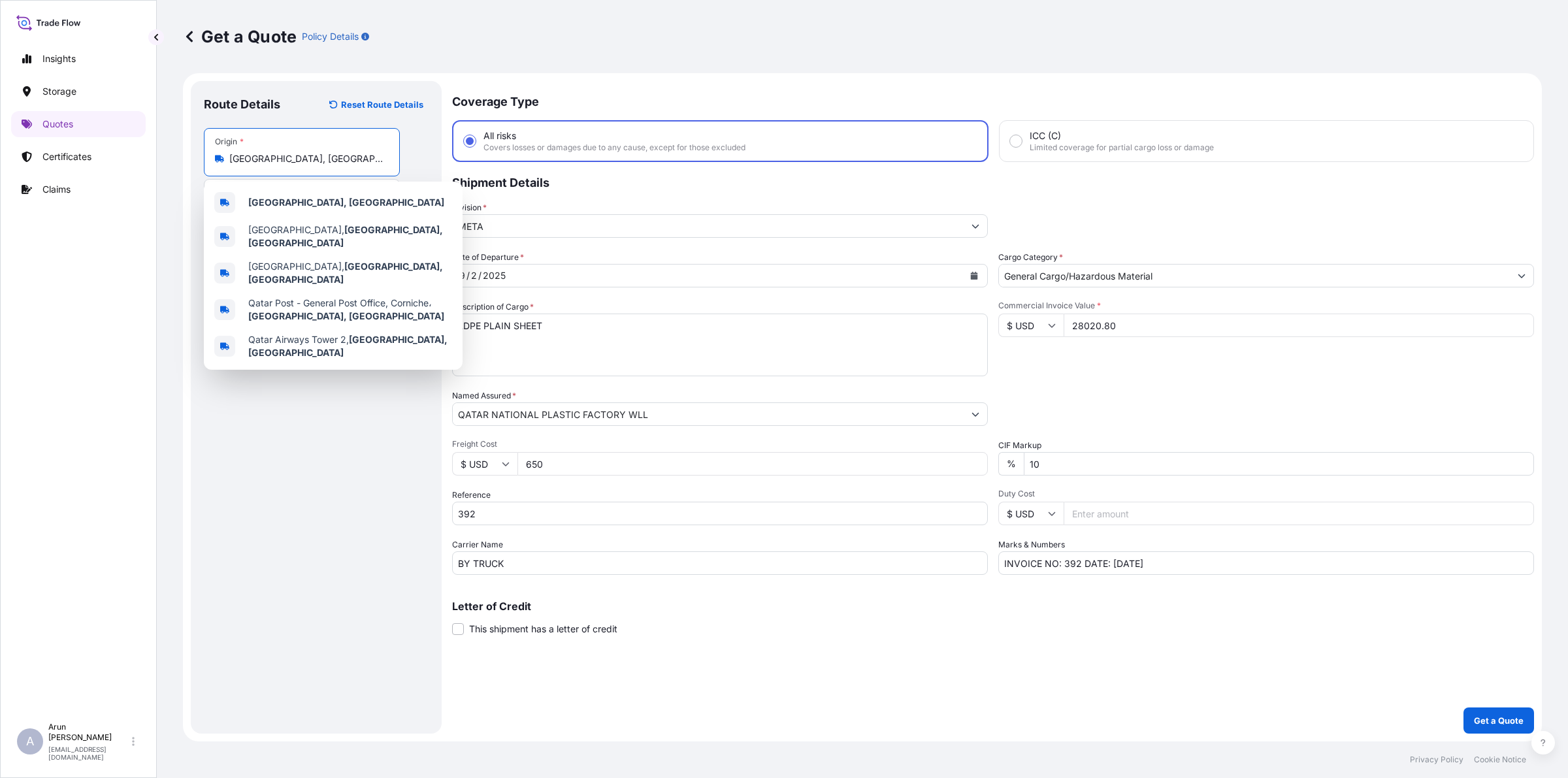
click at [285, 158] on input "[GEOGRAPHIC_DATA], [GEOGRAPHIC_DATA]" at bounding box center [306, 158] width 154 height 13
click at [895, 210] on div "Division * META" at bounding box center [720, 219] width 535 height 37
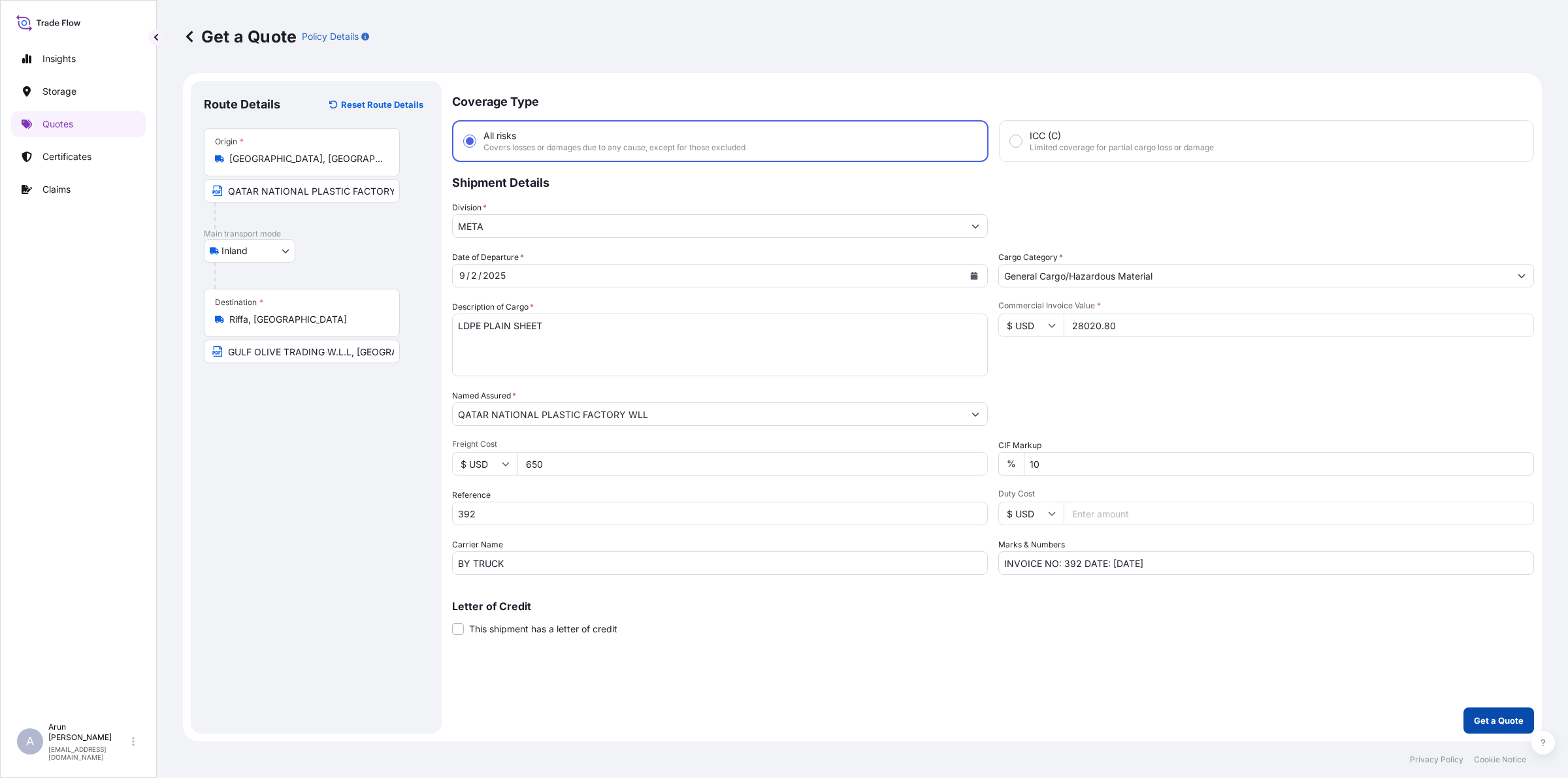
click at [1511, 717] on p "Get a Quote" at bounding box center [1498, 720] width 49 height 13
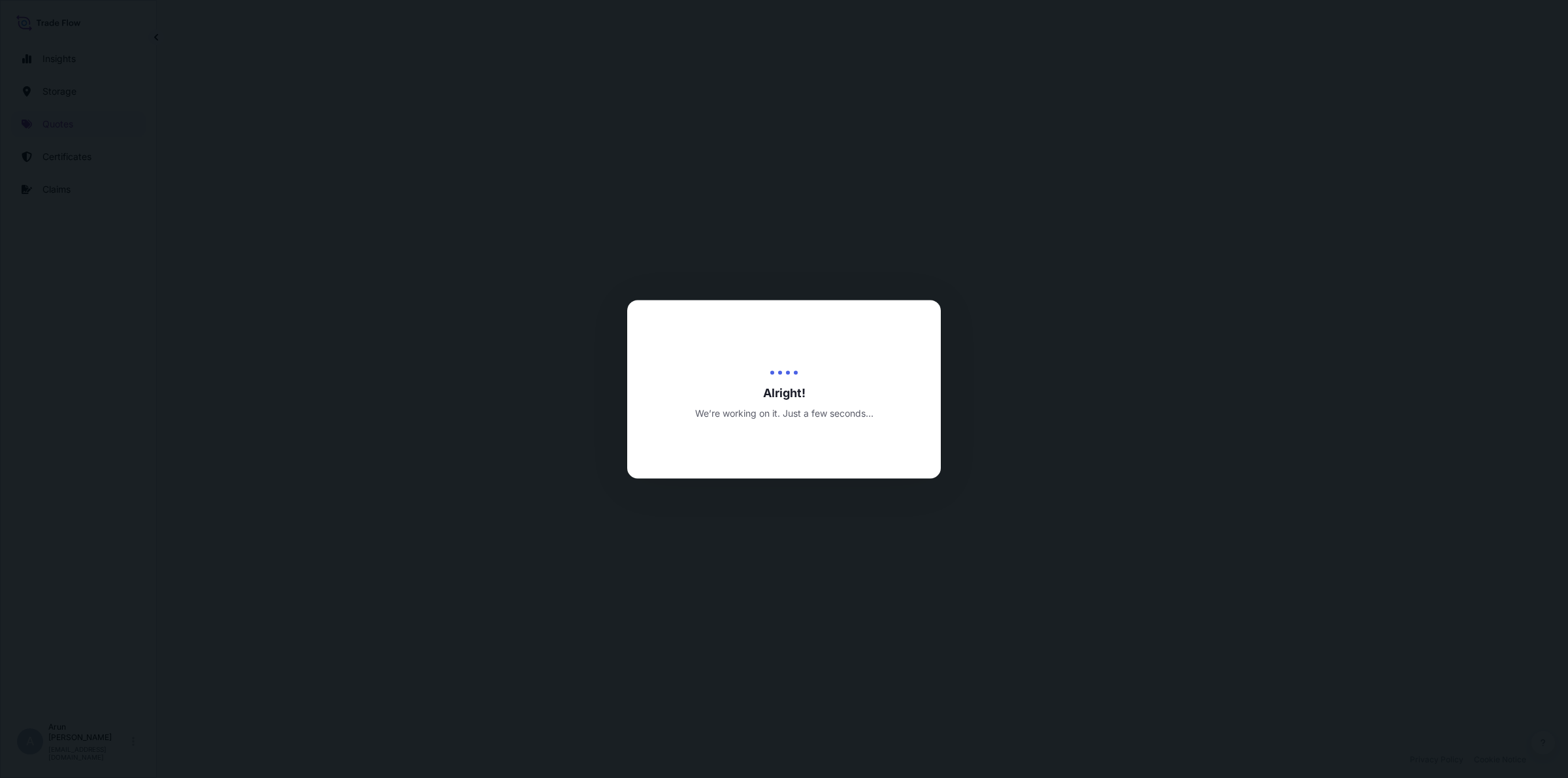
select select "Inland"
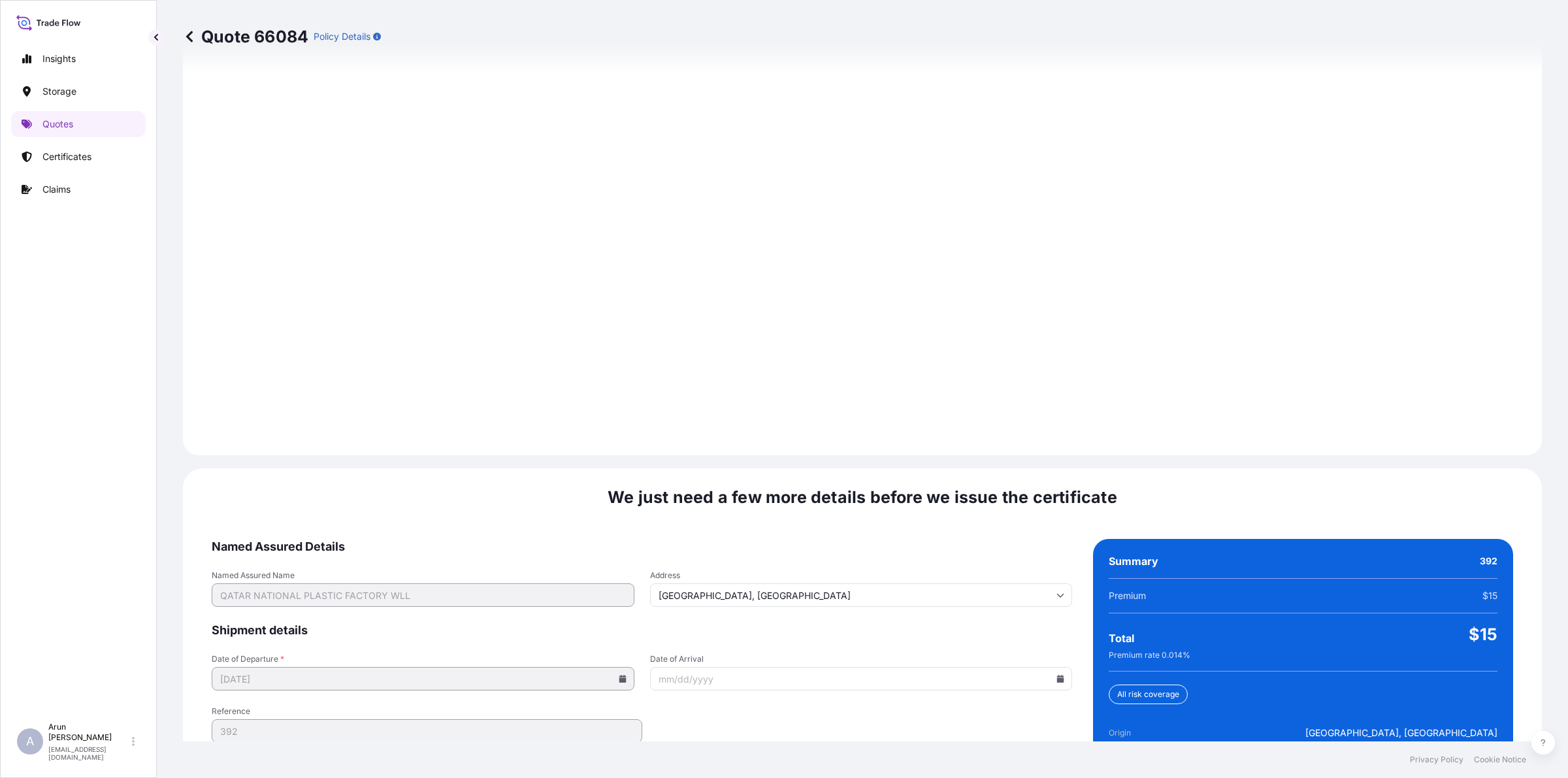
scroll to position [1696, 0]
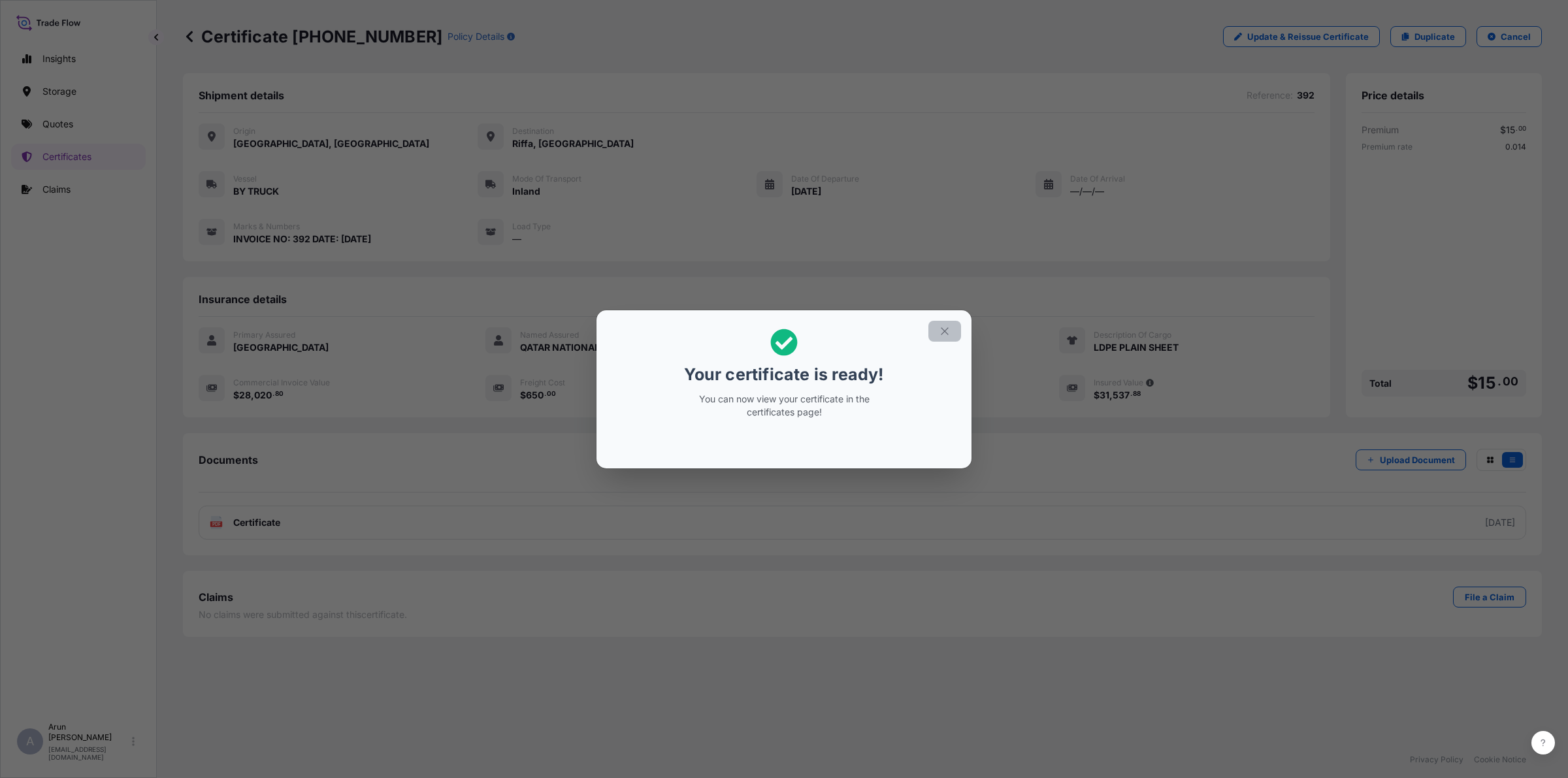
click at [947, 323] on button "button" at bounding box center [945, 331] width 33 height 21
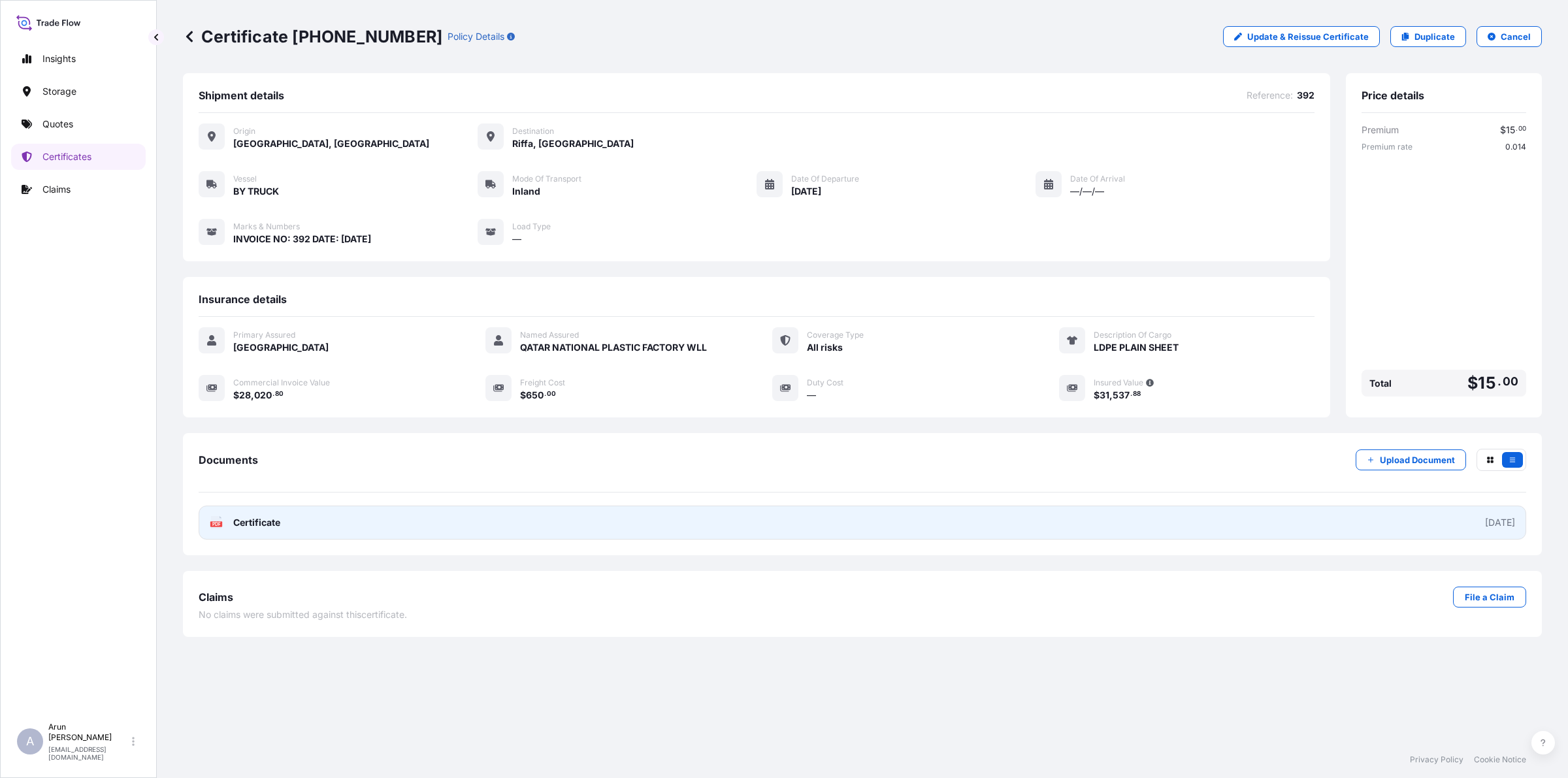
click at [343, 524] on link "PDF Certificate [DATE]" at bounding box center [862, 522] width 1328 height 34
